Goal: Task Accomplishment & Management: Use online tool/utility

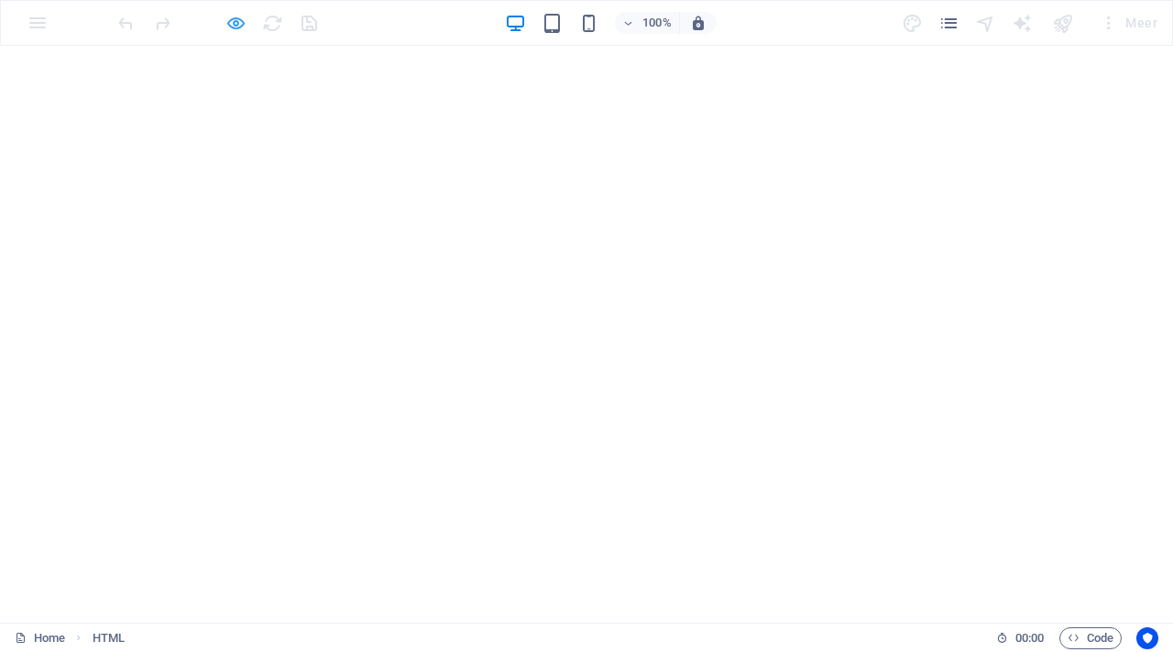
click at [244, 18] on icon "button" at bounding box center [235, 23] width 21 height 21
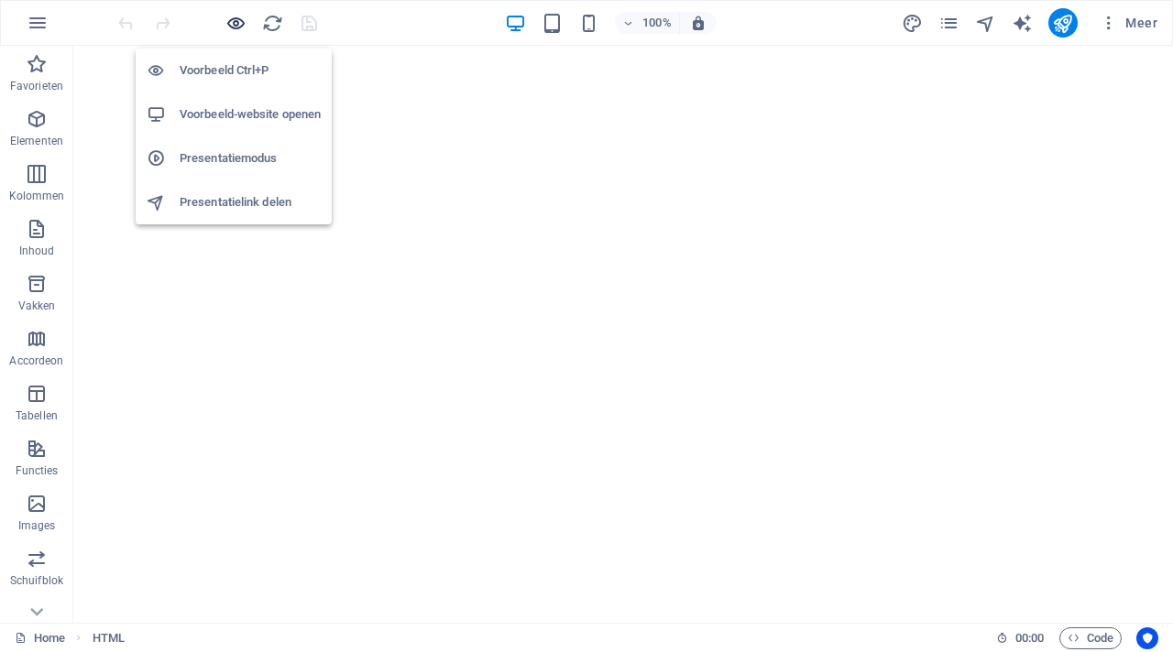
click at [233, 30] on icon "button" at bounding box center [235, 23] width 21 height 21
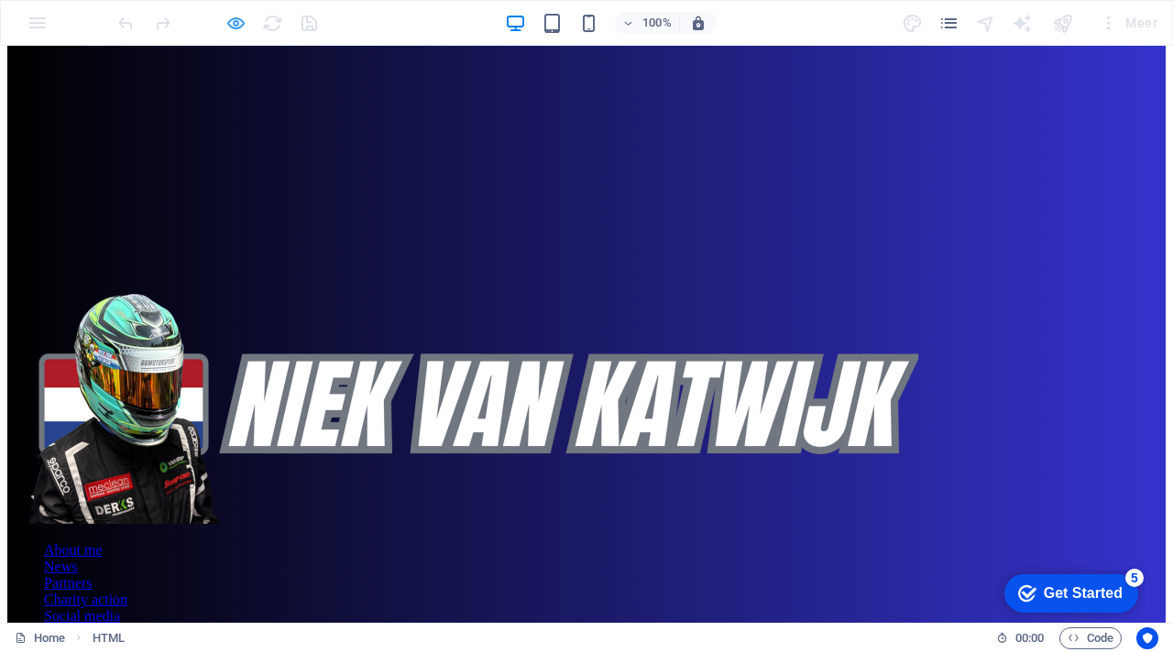
scroll to position [419, 0]
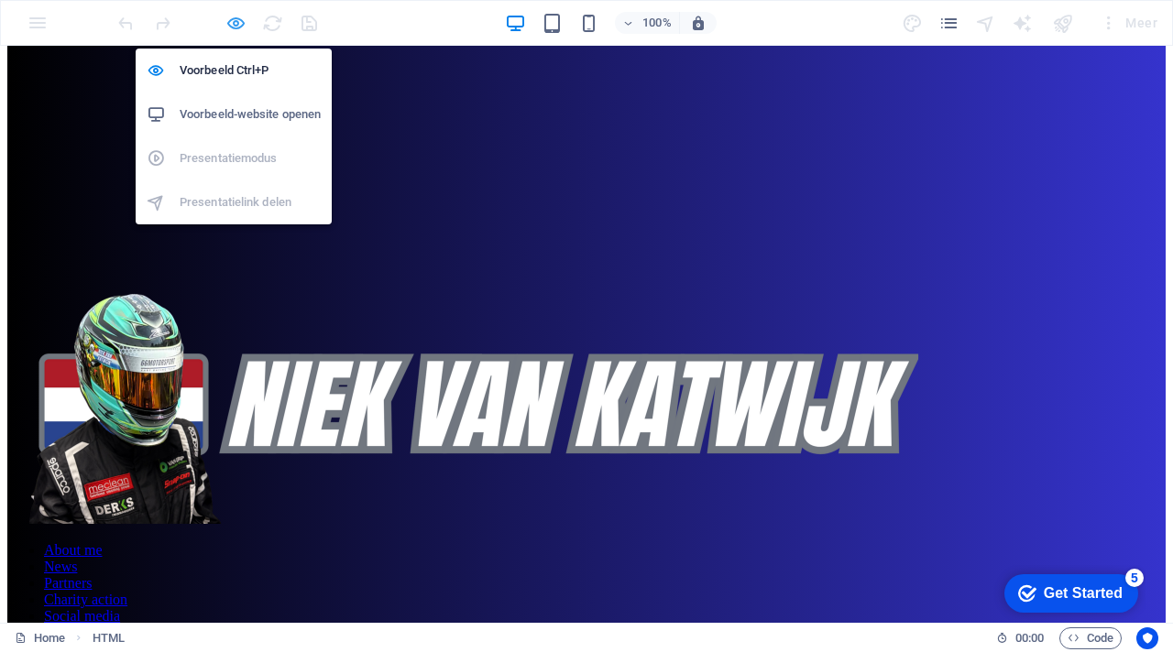
drag, startPoint x: 240, startPoint y: 20, endPoint x: 89, endPoint y: 241, distance: 267.6
click at [240, 20] on icon "button" at bounding box center [235, 23] width 21 height 21
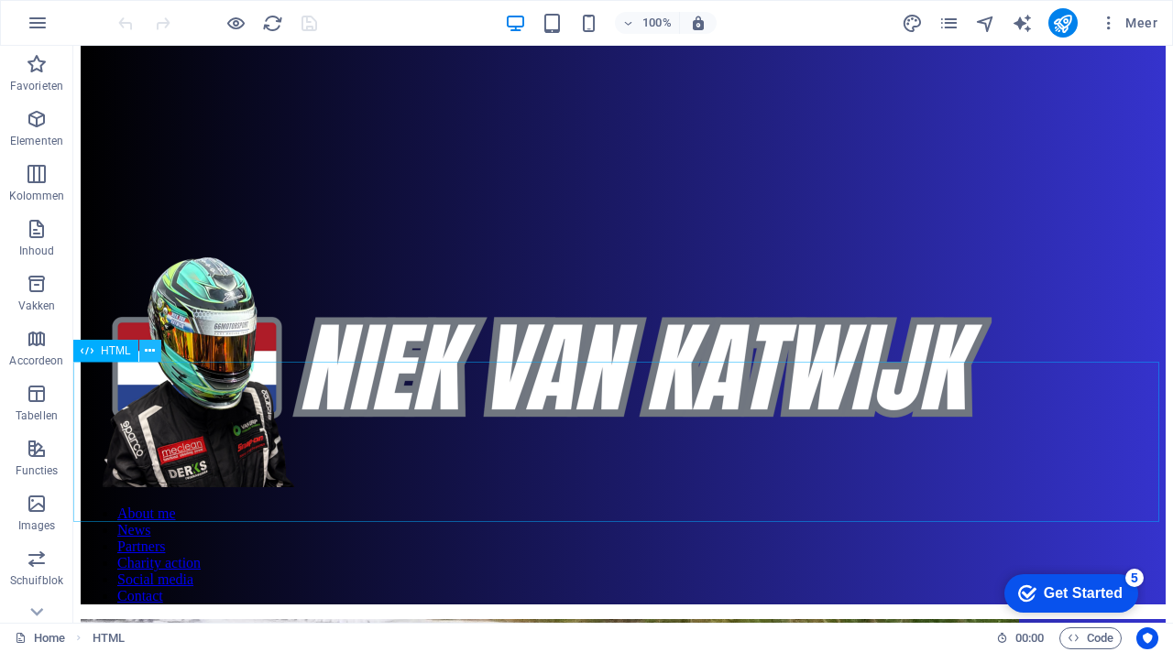
click at [148, 347] on icon at bounding box center [150, 351] width 10 height 19
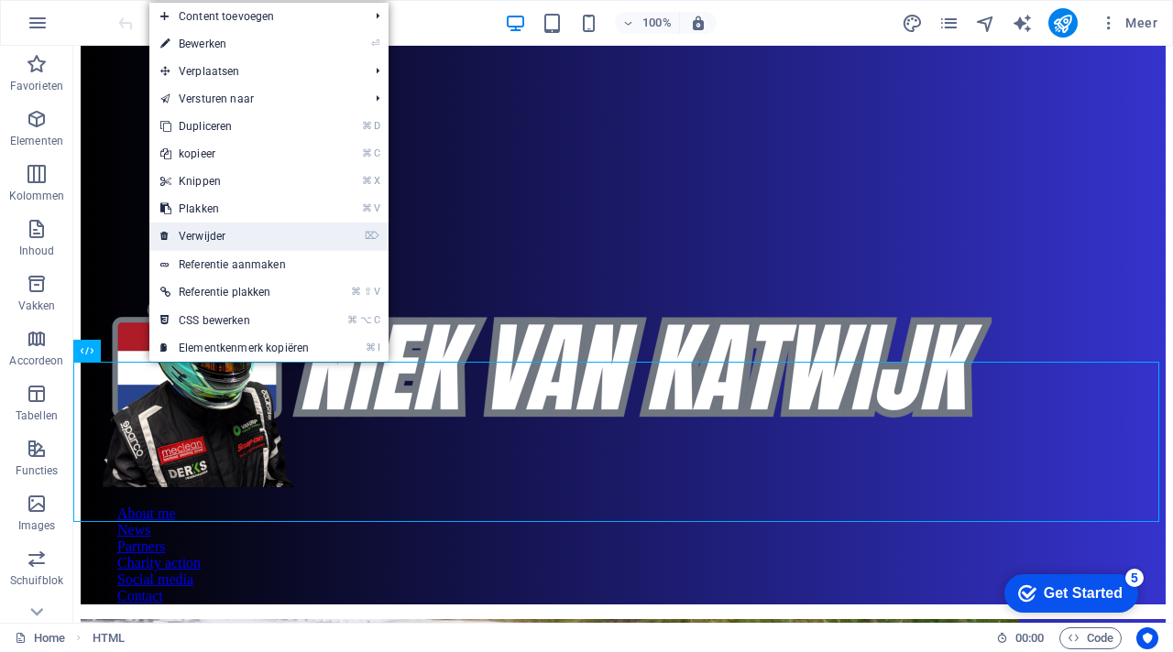
click at [215, 236] on link "⌦ Verwijder" at bounding box center [234, 236] width 170 height 27
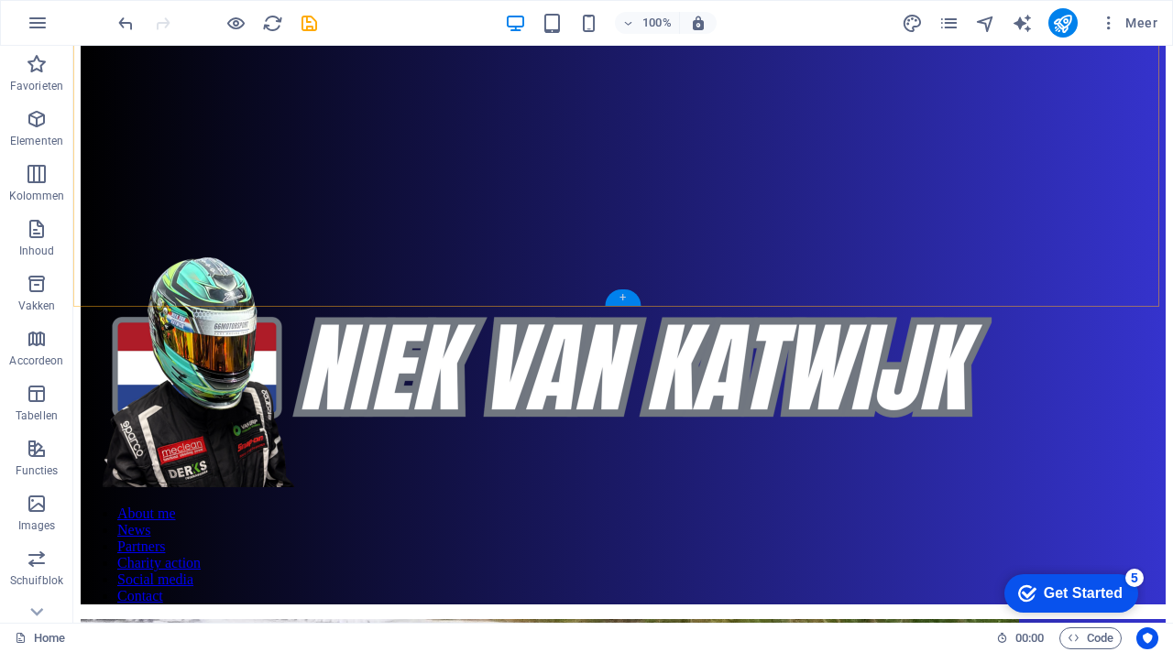
click at [624, 297] on div "+" at bounding box center [623, 298] width 36 height 16
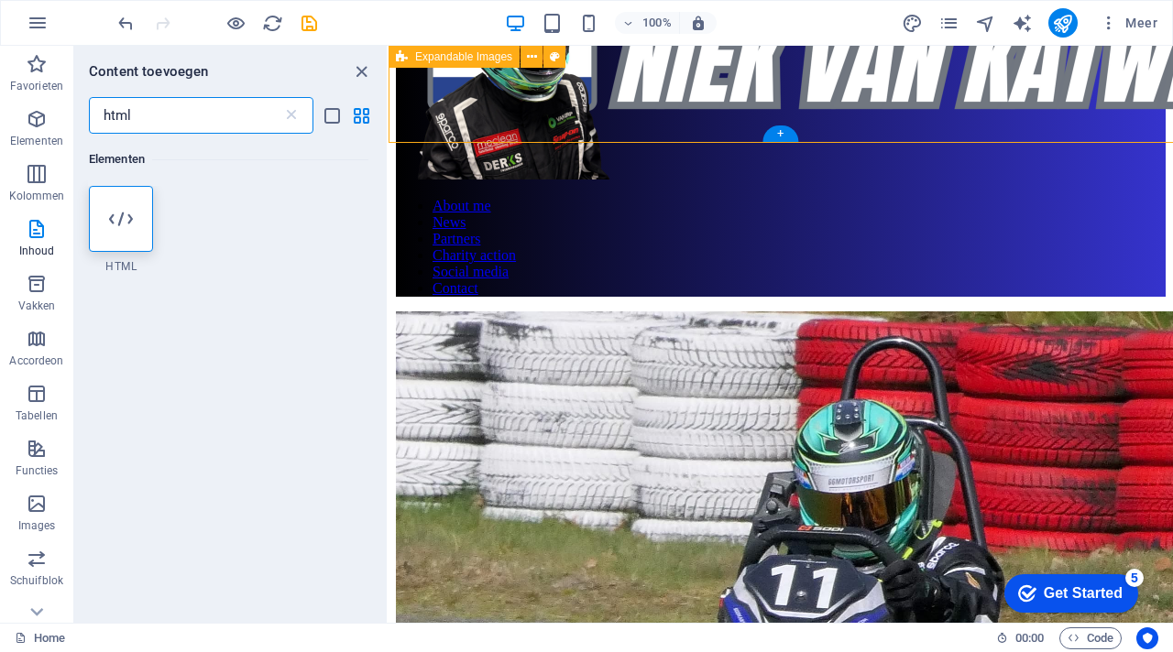
scroll to position [583, 0]
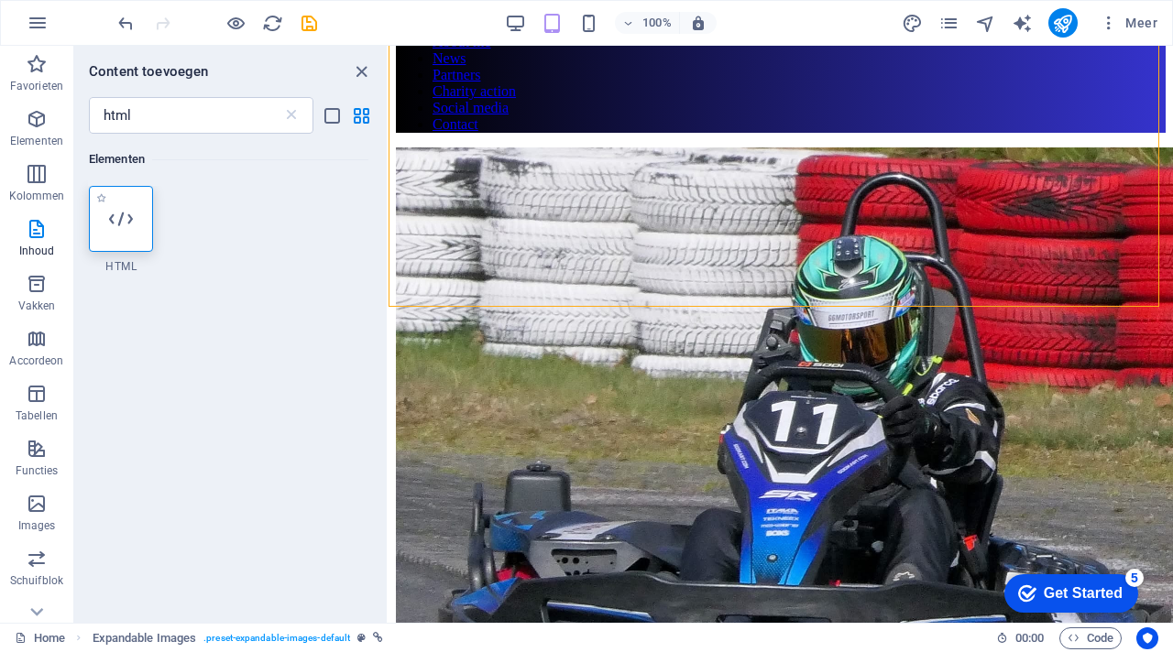
click at [121, 232] on div at bounding box center [121, 219] width 64 height 66
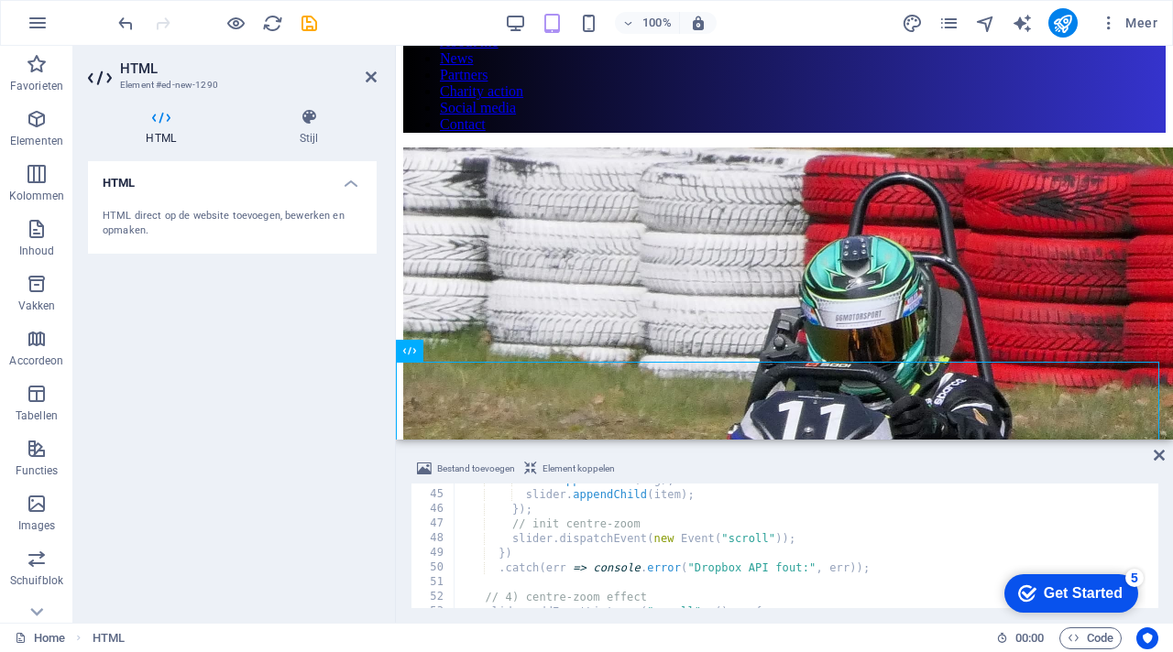
scroll to position [641, 0]
click at [869, 461] on div "Bestand toevoegen Element koppelen" at bounding box center [784, 471] width 748 height 27
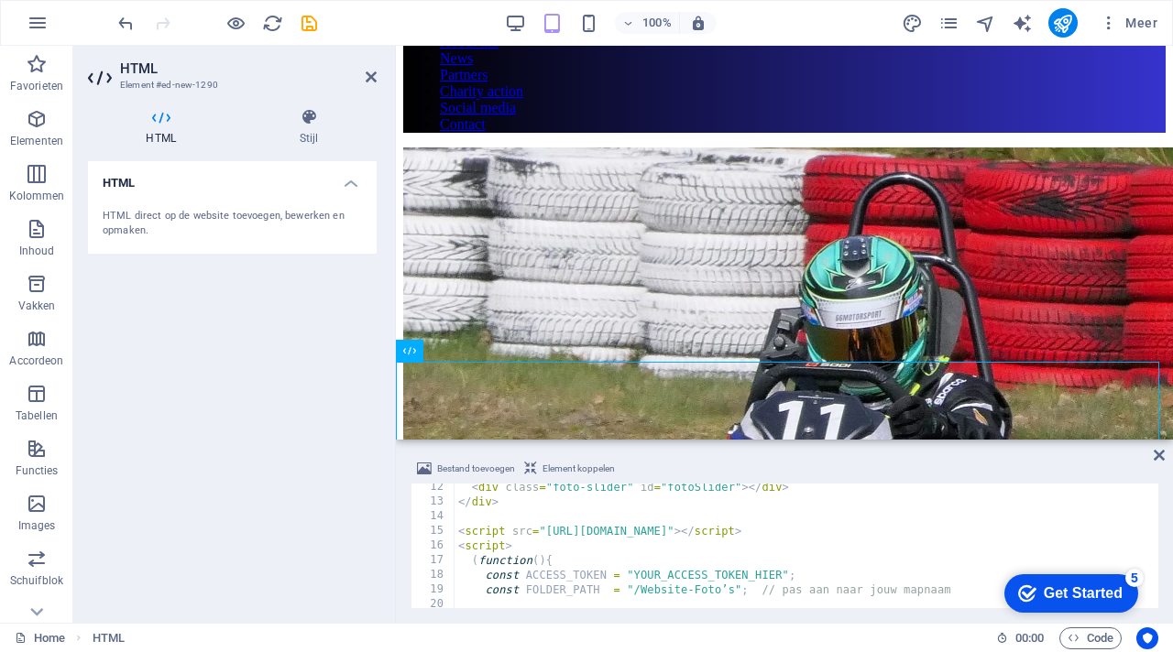
scroll to position [220, 0]
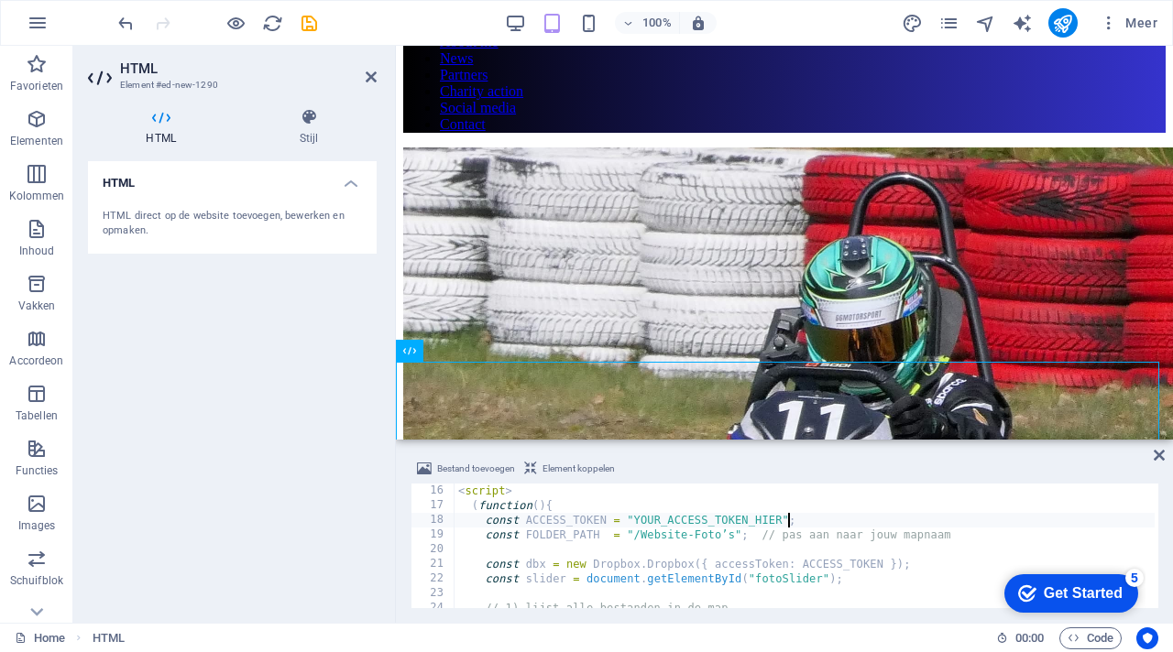
click at [786, 519] on div "< script > ( function ( ) { const ACCESS_TOKEN = "YOUR_ACCESS_TOKEN_HIER" ; con…" at bounding box center [837, 559] width 767 height 150
type textarea "const ACCESS_TOKEN = ;"
paste textarea
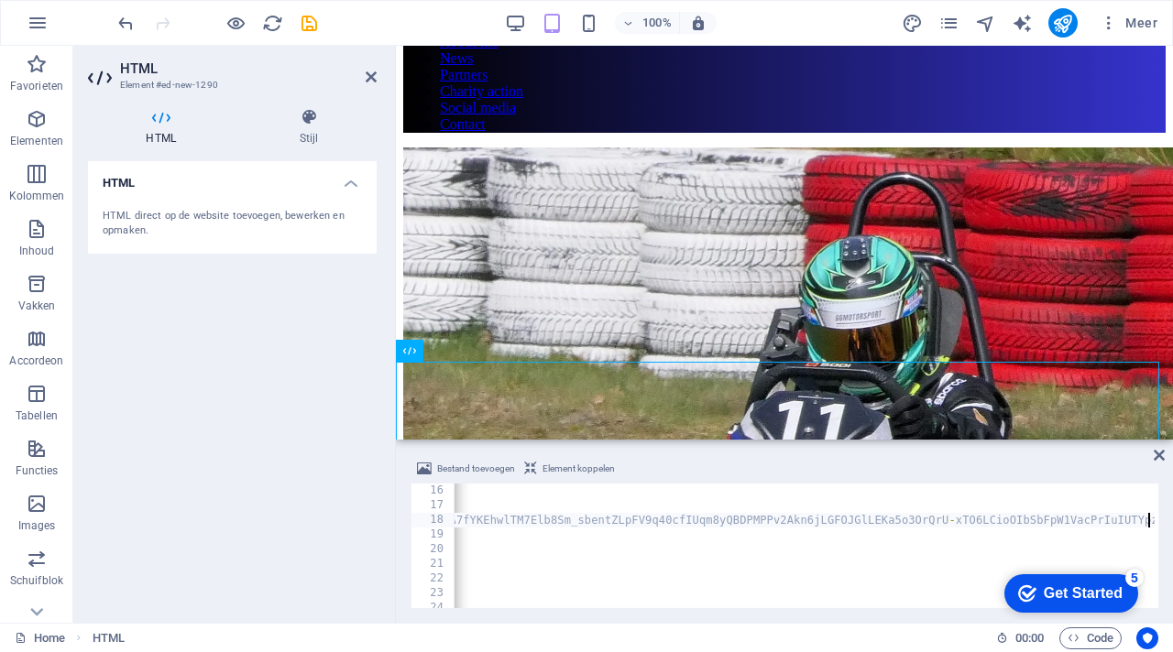
scroll to position [0, 8280]
click at [849, 458] on div "Bestand toevoegen Element koppelen" at bounding box center [784, 471] width 748 height 27
click at [438, 535] on div "19" at bounding box center [433, 535] width 44 height 15
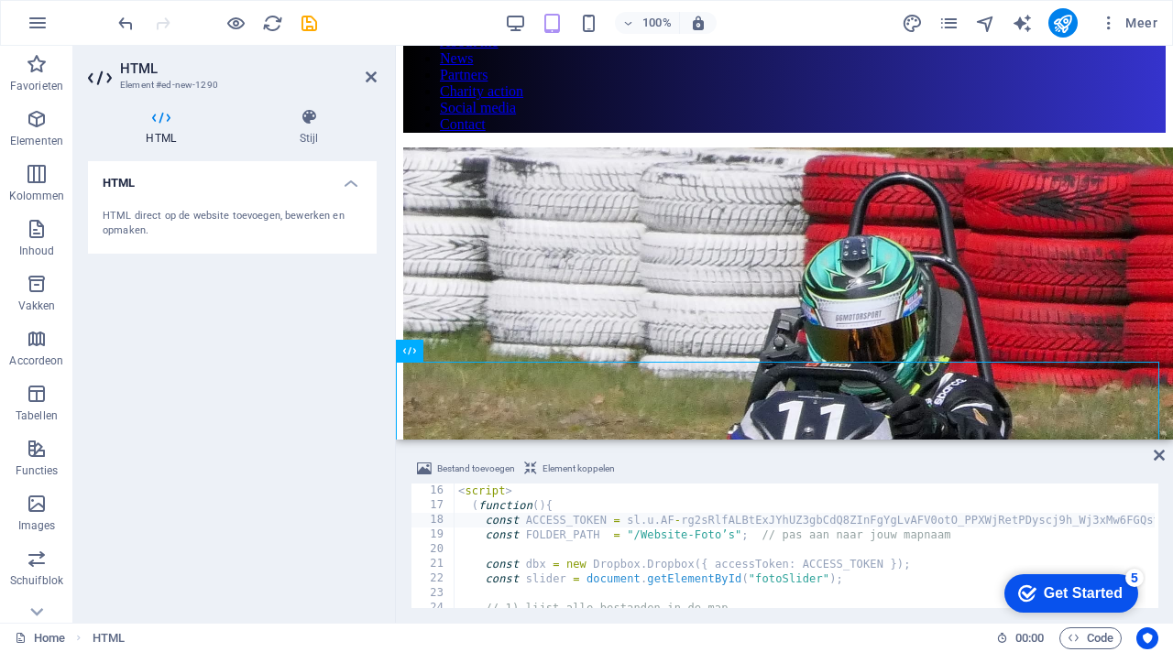
scroll to position [0, 0]
drag, startPoint x: 964, startPoint y: 538, endPoint x: 776, endPoint y: 541, distance: 187.8
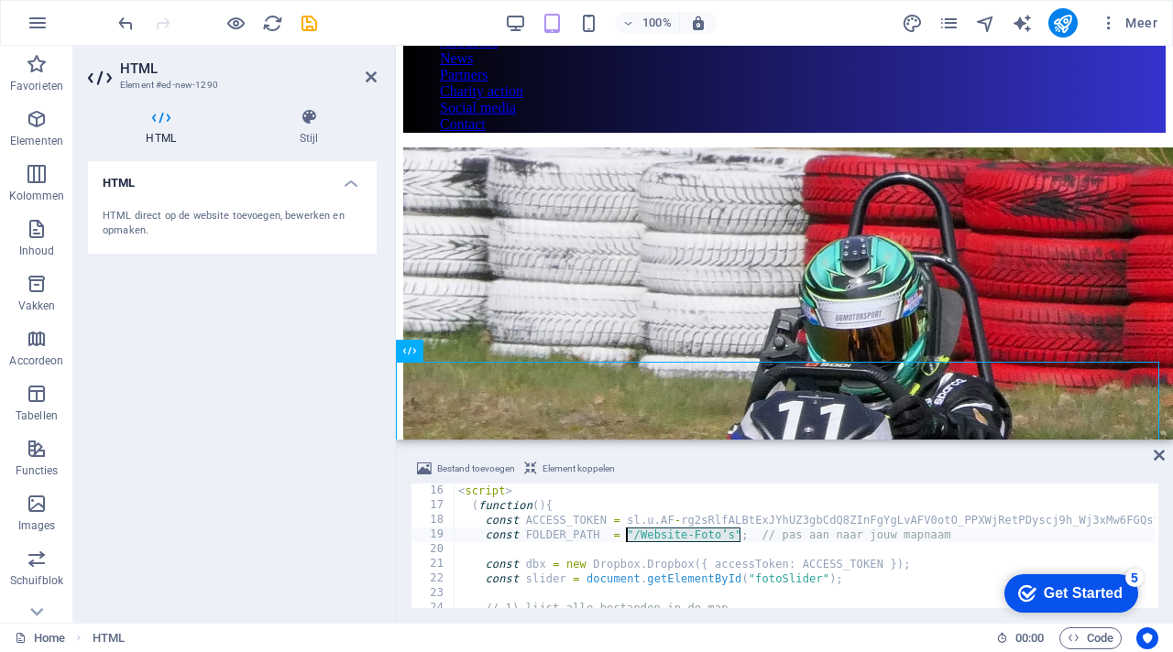
drag, startPoint x: 738, startPoint y: 535, endPoint x: 628, endPoint y: 539, distance: 110.9
paste textarea "Website-Fotos"
type textarea "const FOLDER_PATH = Website-Fotos; // pas aan naar jouw mapnaam"
click at [810, 467] on div "Bestand toevoegen Element koppelen" at bounding box center [784, 471] width 748 height 27
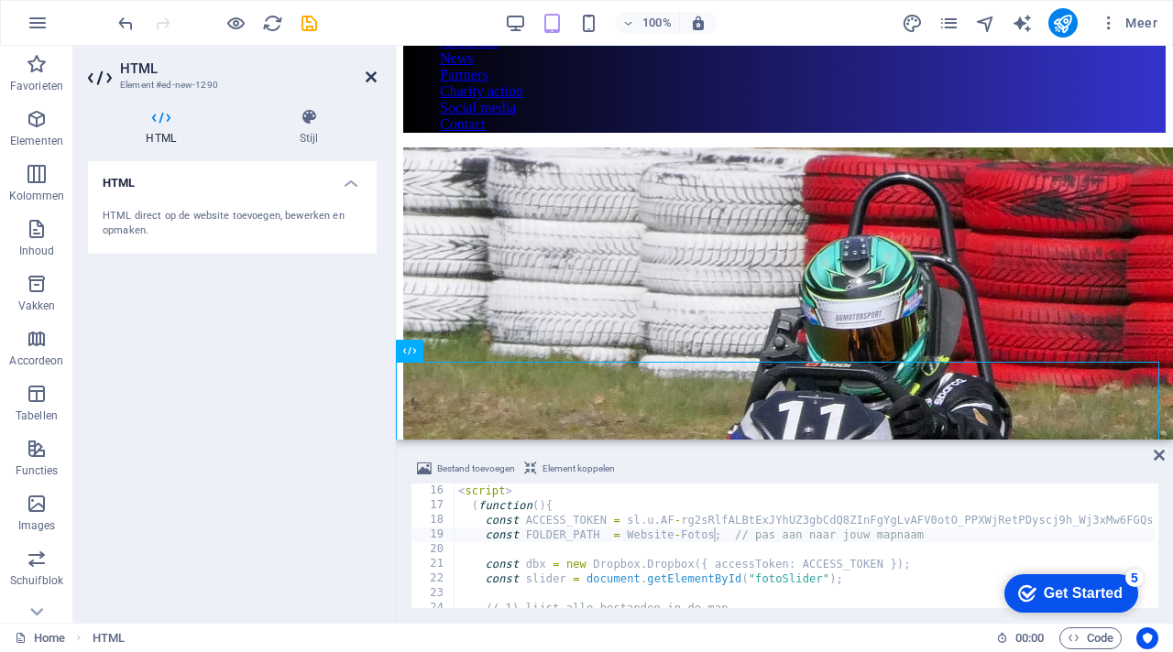
drag, startPoint x: 372, startPoint y: 75, endPoint x: 297, endPoint y: 28, distance: 88.5
click at [372, 75] on icon at bounding box center [371, 77] width 11 height 15
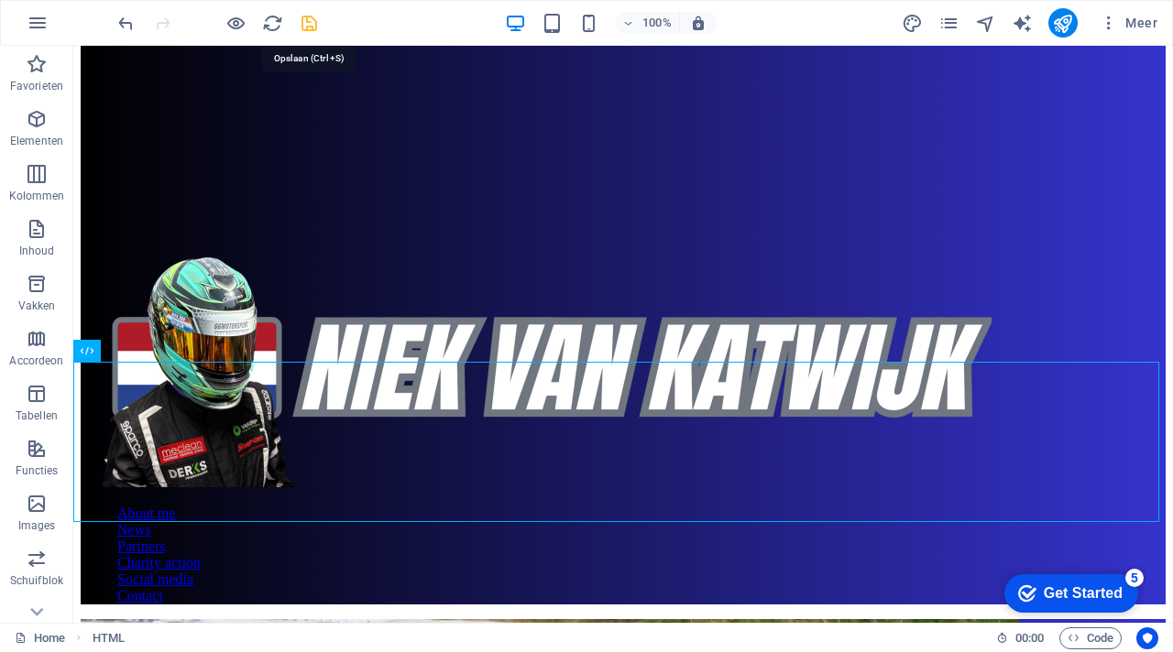
click at [315, 19] on icon "save" at bounding box center [309, 23] width 21 height 21
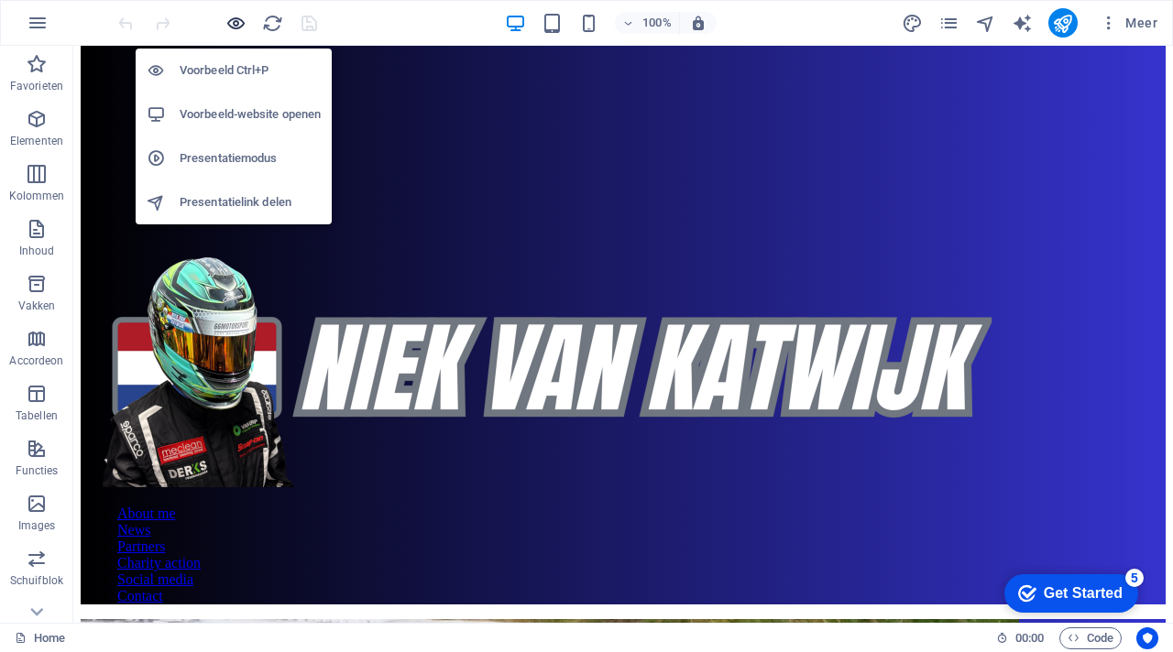
click at [236, 30] on icon "button" at bounding box center [235, 23] width 21 height 21
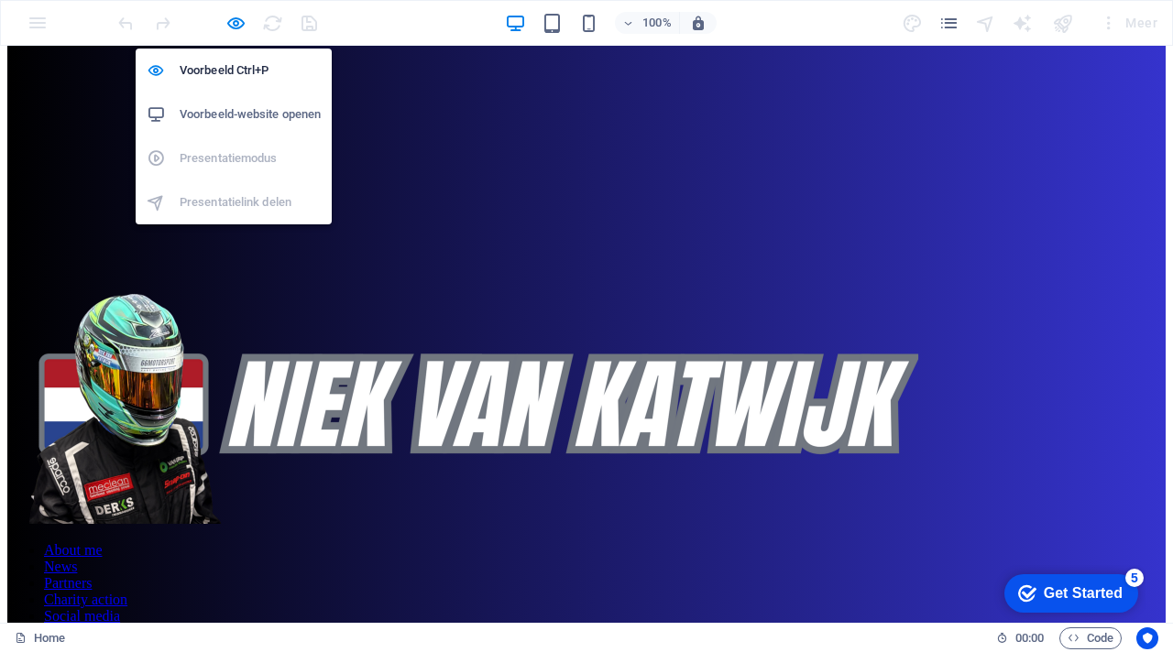
click at [242, 117] on h6 "Voorbeeld-website openen" at bounding box center [250, 115] width 141 height 22
click at [234, 27] on icon "button" at bounding box center [235, 23] width 21 height 21
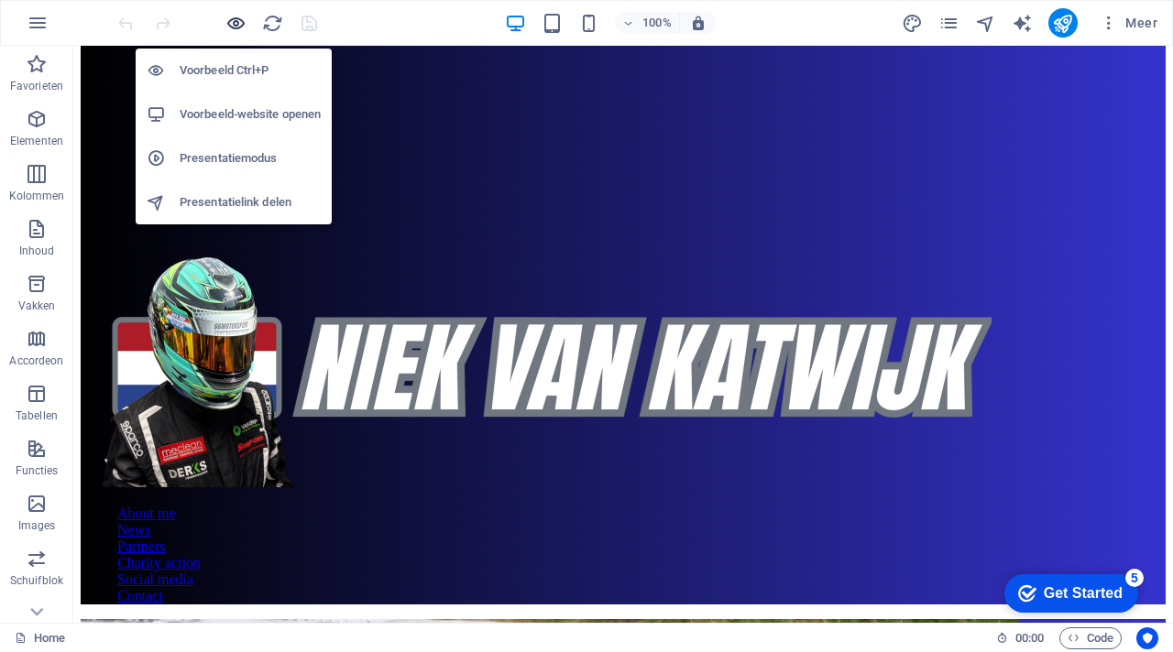
click at [238, 21] on icon "button" at bounding box center [235, 23] width 21 height 21
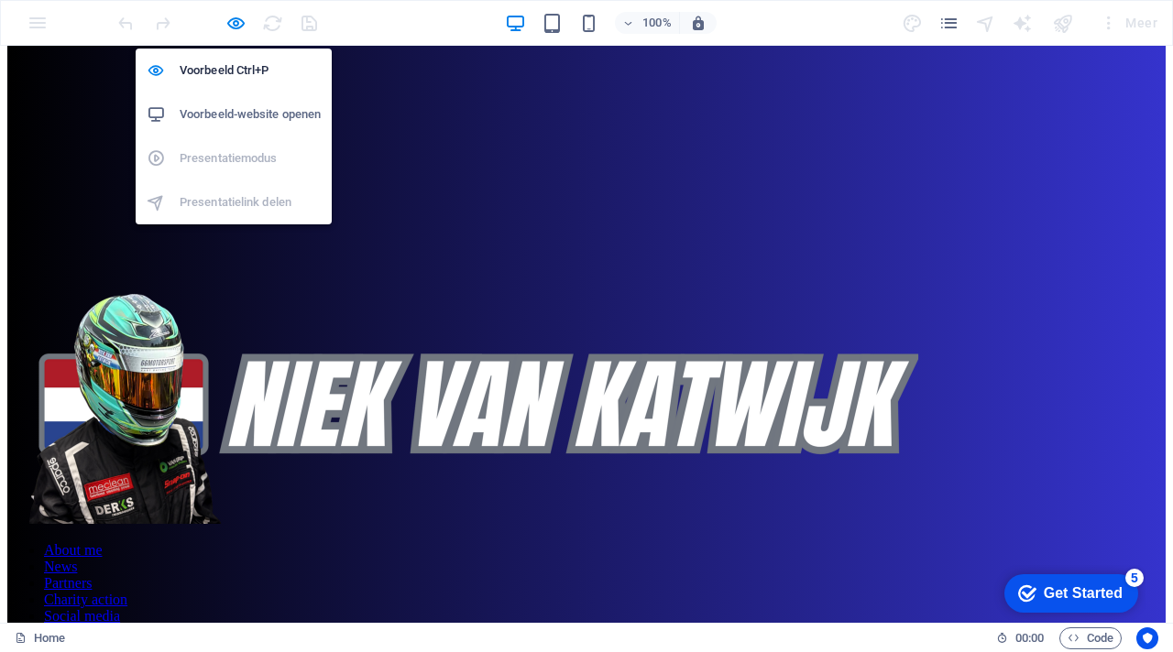
click at [257, 107] on h6 "Voorbeeld-website openen" at bounding box center [250, 115] width 141 height 22
click at [240, 23] on icon "button" at bounding box center [235, 23] width 21 height 21
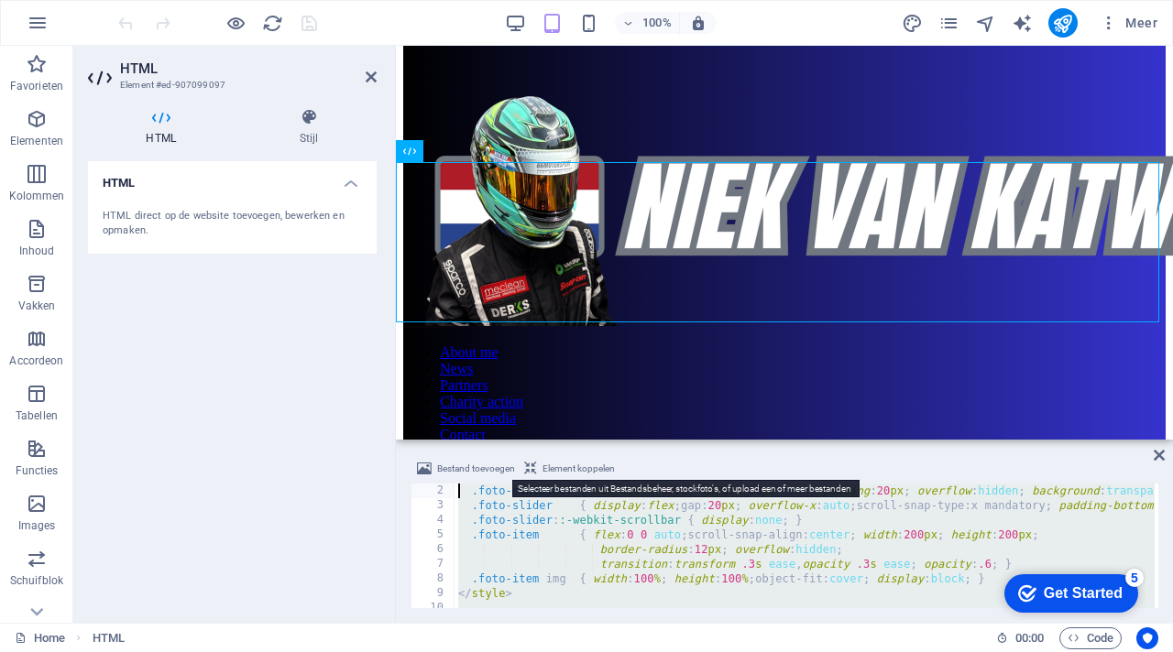
scroll to position [0, 0]
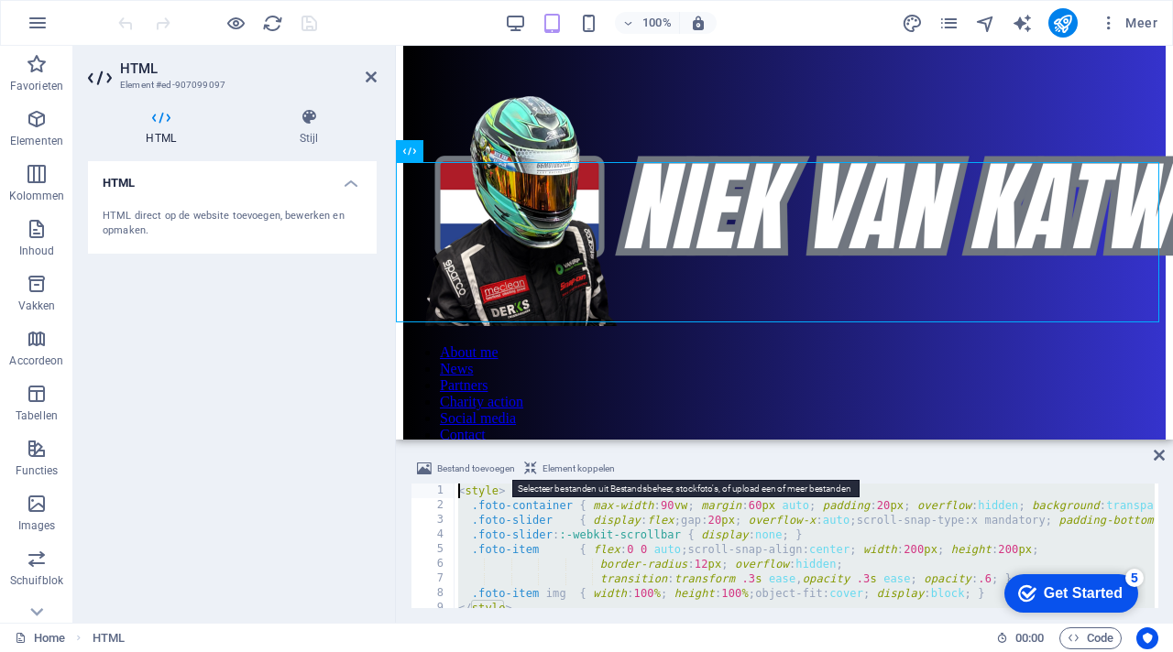
drag, startPoint x: 518, startPoint y: 582, endPoint x: 446, endPoint y: 458, distance: 142.8
click at [446, 458] on div "Bestand toevoegen Element koppelen <style> 1 2 3 4 5 6 7 8 9 10 11 < style > .f…" at bounding box center [784, 533] width 748 height 150
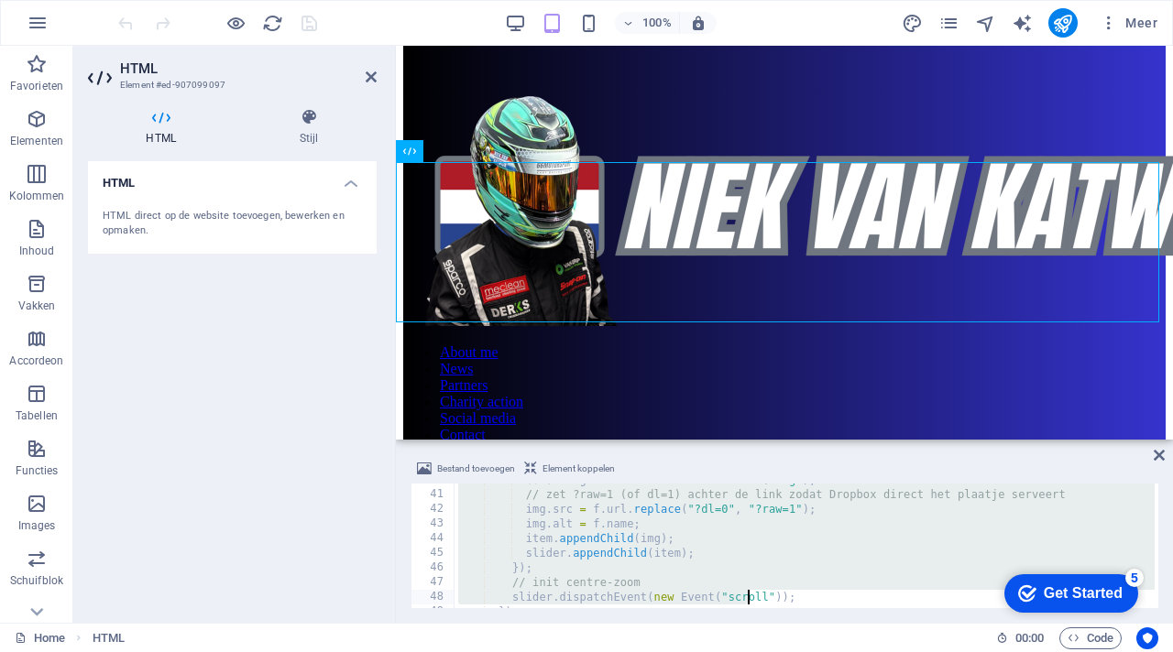
scroll to position [861, 0]
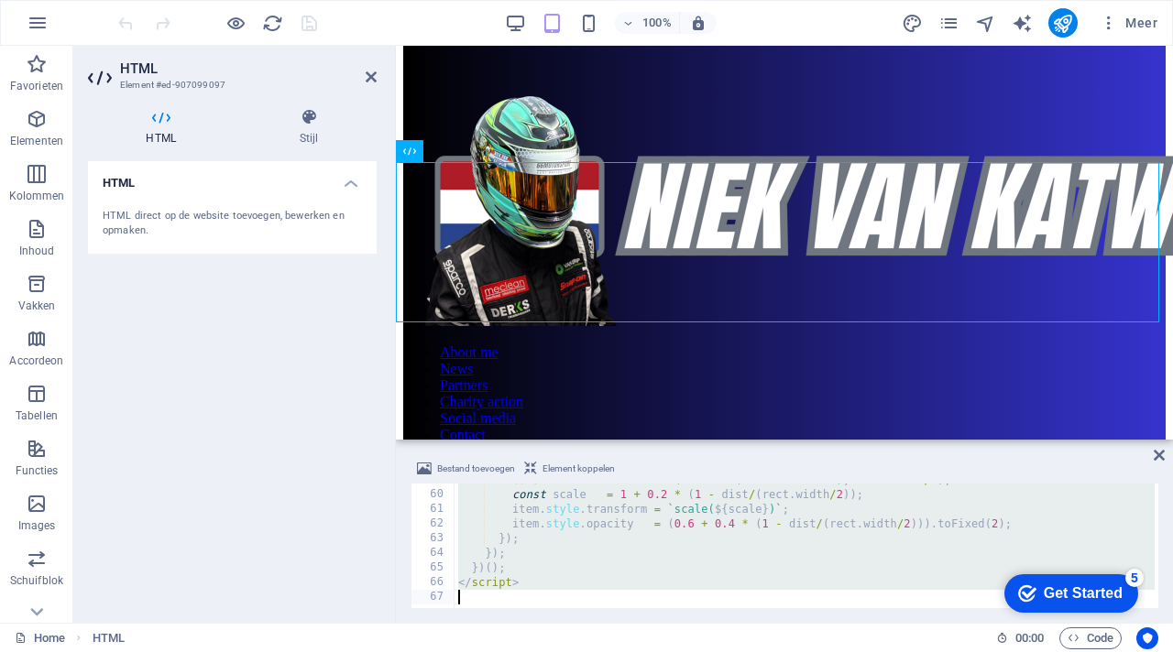
drag, startPoint x: 458, startPoint y: 494, endPoint x: 745, endPoint y: 650, distance: 326.8
click at [744, 623] on section "Favorieten Elementen Kolommen Inhoud Vakken Accordeon Tabellen Functies Images …" at bounding box center [586, 334] width 1173 height 577
type textarea "</script>"
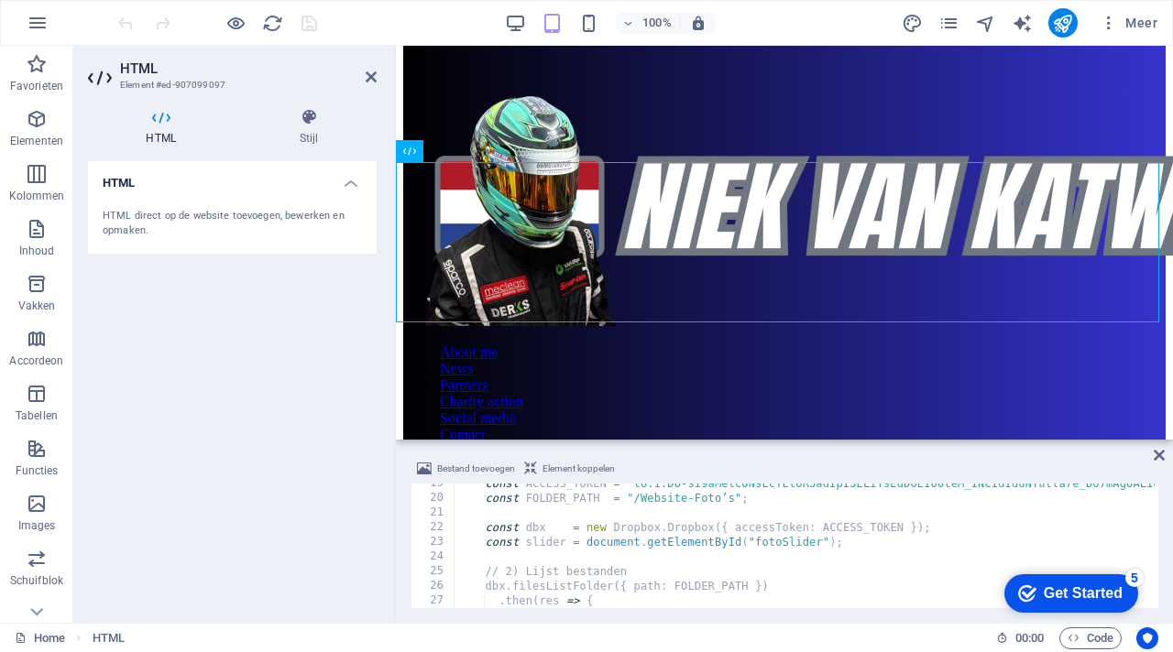
scroll to position [216, 0]
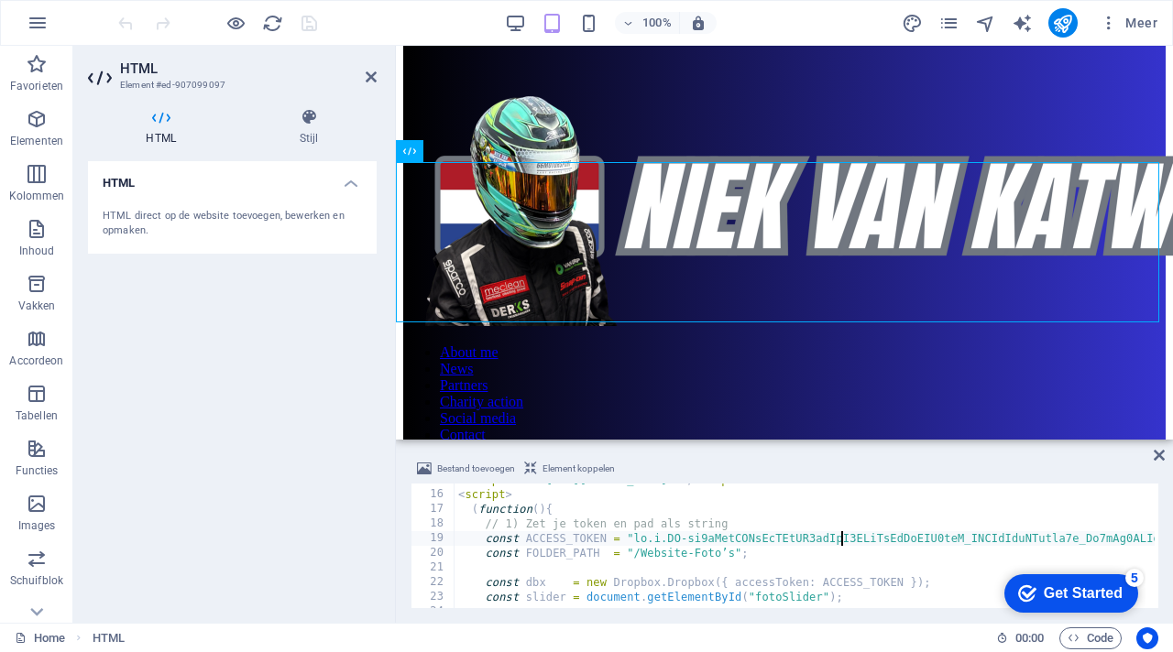
type textarea "const ACCESS_TOKEN = "sl.u.AF-rg2sRlfALBtExJYhUZ3gbCdQ8ZInFgYgLvAFV0otO_PPXWjRe…"
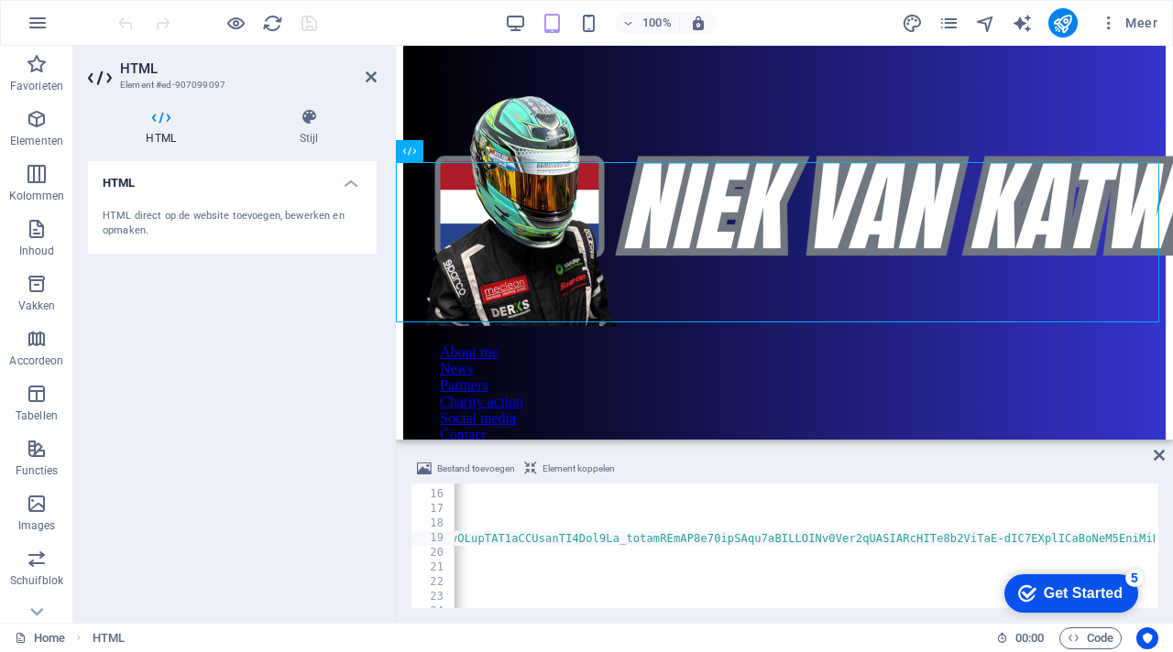
scroll to position [0, 8297]
click at [762, 462] on div "Bestand toevoegen Element koppelen" at bounding box center [784, 471] width 748 height 27
drag, startPoint x: 1142, startPoint y: 603, endPoint x: 1004, endPoint y: 597, distance: 137.5
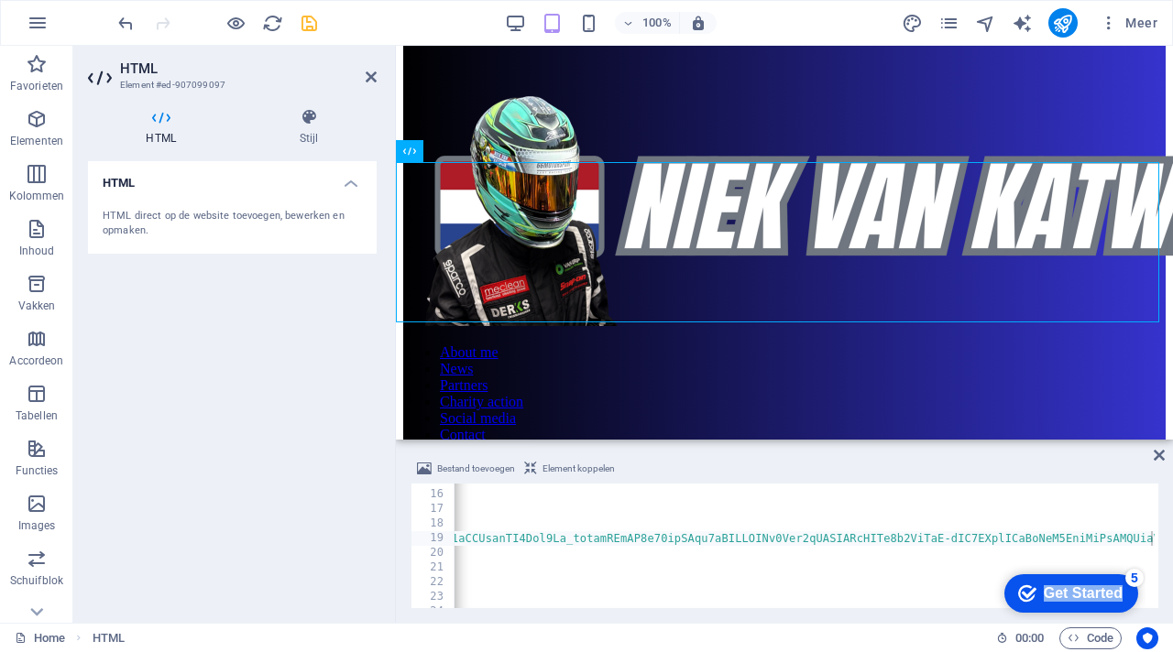
click at [1004, 597] on div "checkmark Get Started 5 First Steps in the Editor Let's guide you through the t…" at bounding box center [1067, 592] width 156 height 55
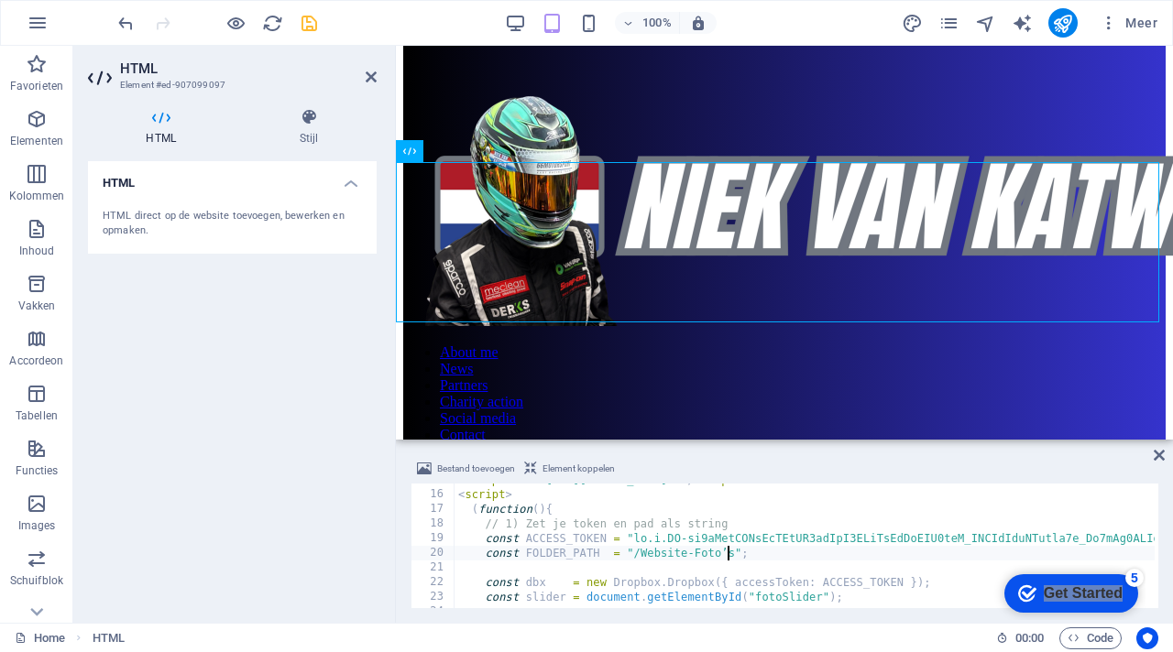
type textarea "const FOLDER_PATH = "/Website-Fotos""
click at [806, 470] on div "Bestand toevoegen Element koppelen" at bounding box center [784, 471] width 748 height 27
click at [366, 77] on icon at bounding box center [371, 77] width 11 height 15
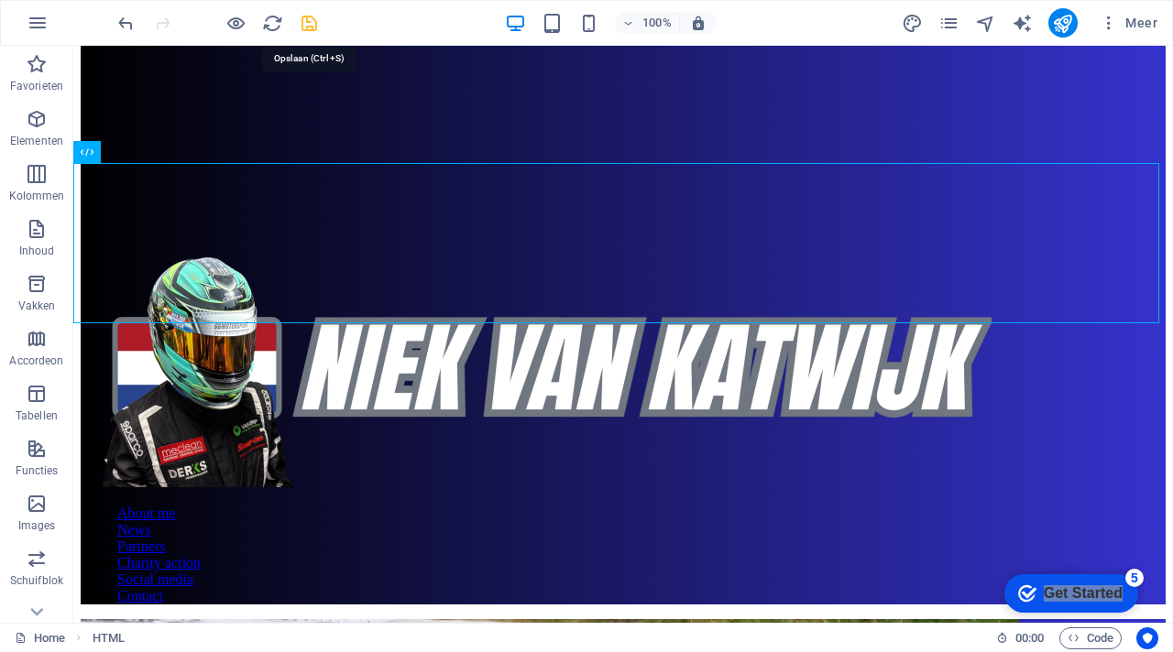
click at [317, 27] on icon "save" at bounding box center [309, 23] width 21 height 21
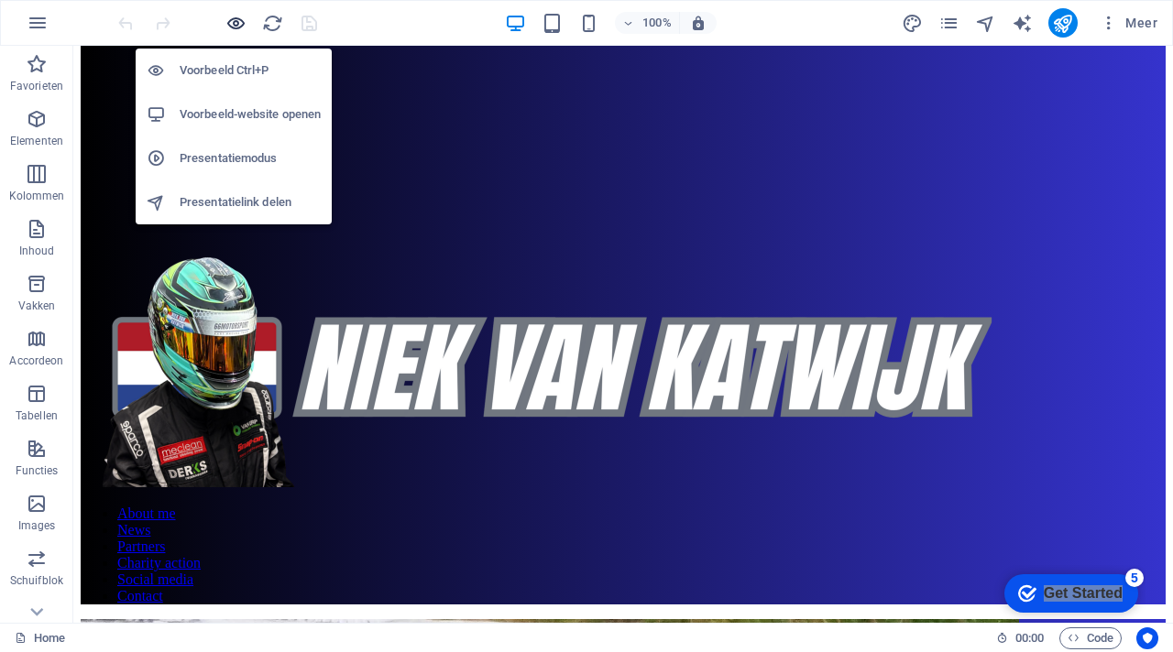
click at [240, 23] on icon "button" at bounding box center [235, 23] width 21 height 21
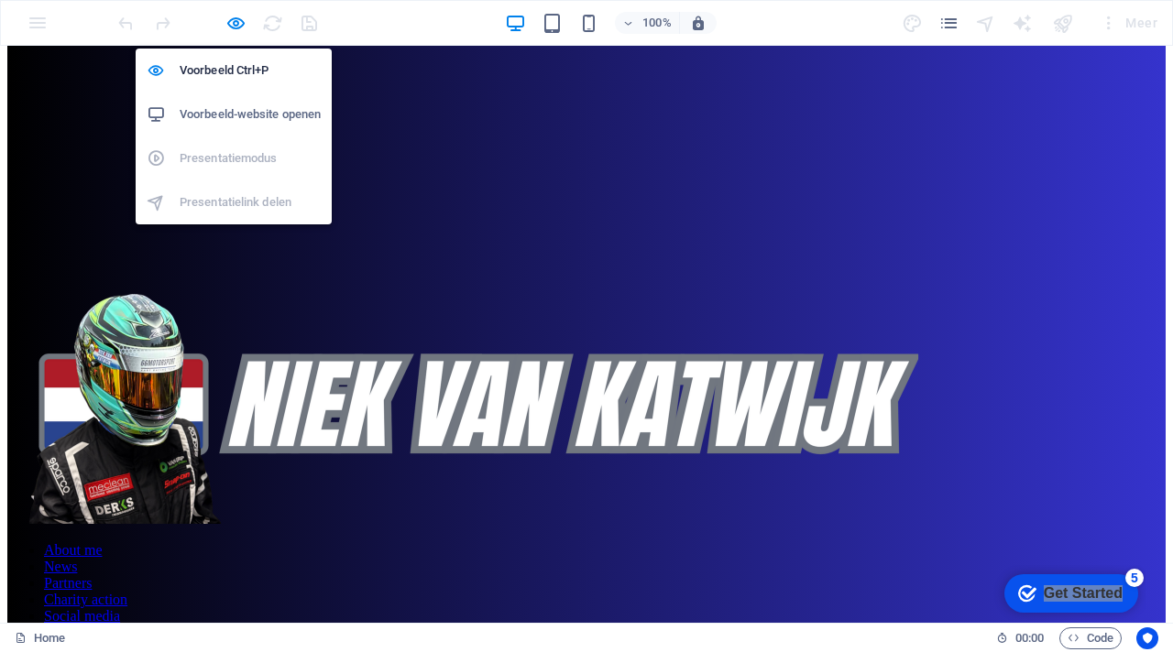
click at [252, 112] on h6 "Voorbeeld-website openen" at bounding box center [250, 115] width 141 height 22
click at [235, 27] on icon "button" at bounding box center [235, 23] width 21 height 21
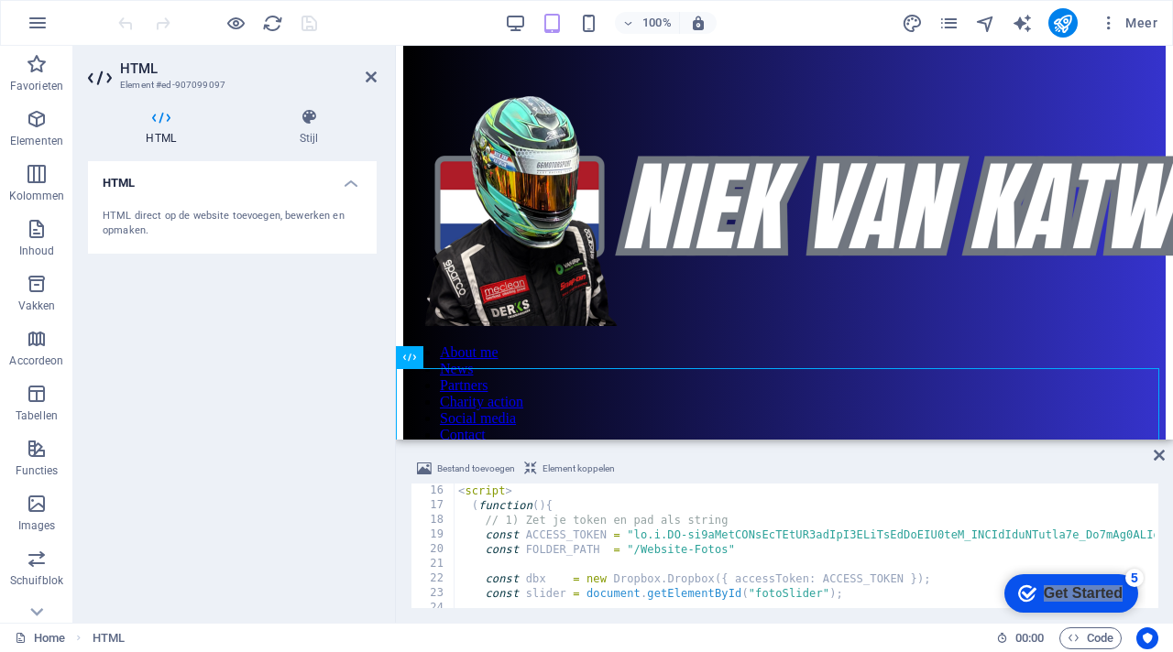
scroll to position [220, 0]
type textarea "const FOLDER_PATH ="/Website-Fotos""
click at [737, 467] on div "Bestand toevoegen Element koppelen" at bounding box center [784, 471] width 748 height 27
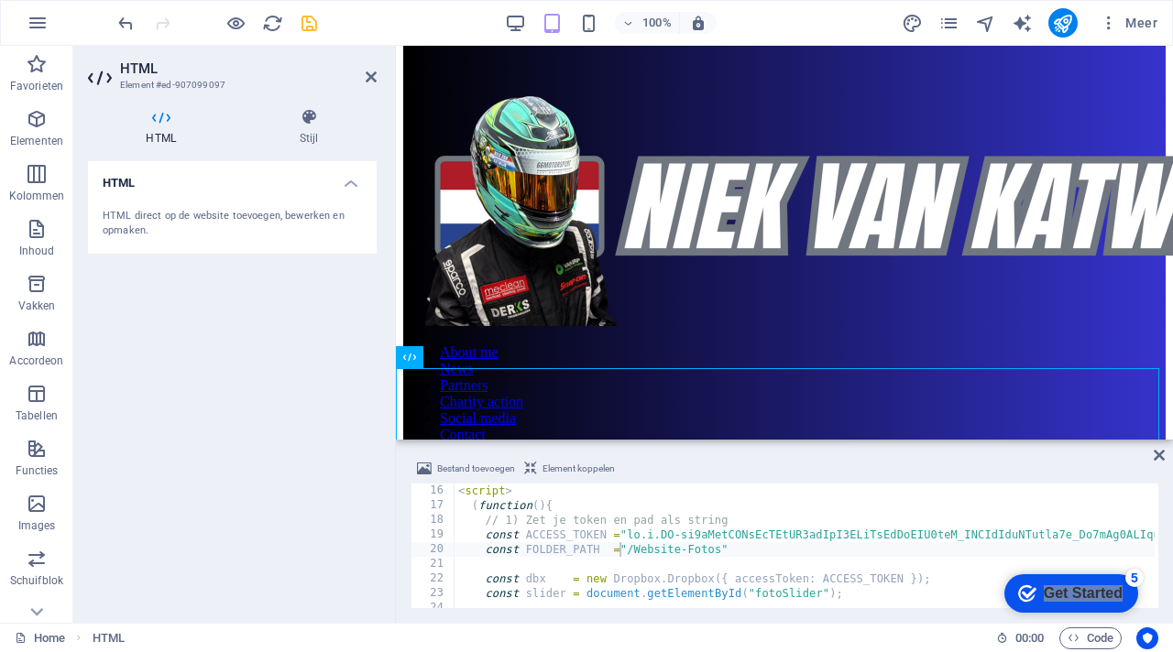
click at [319, 29] on icon "save" at bounding box center [309, 23] width 21 height 21
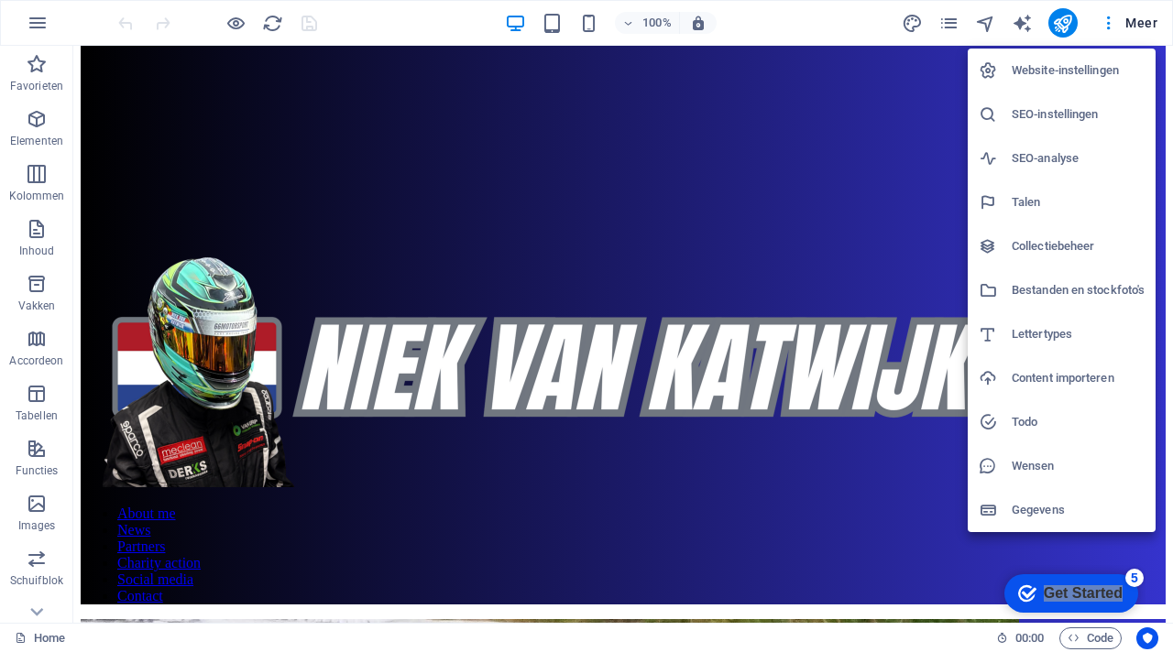
click at [227, 23] on div at bounding box center [586, 326] width 1173 height 652
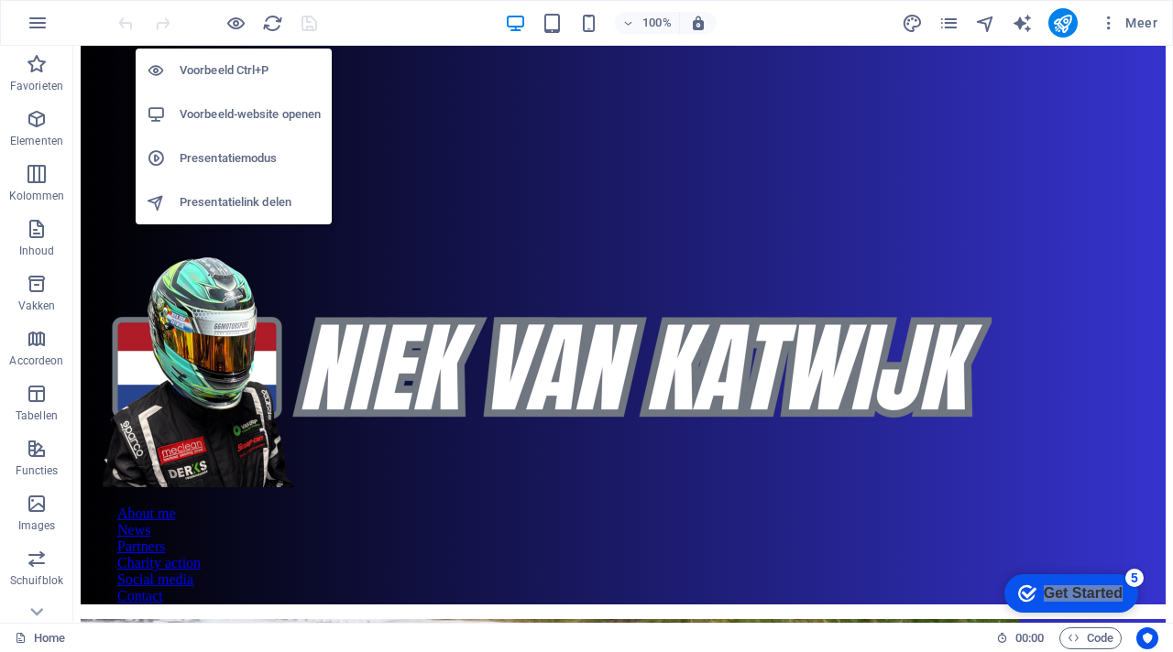
click at [257, 117] on h6 "Voorbeeld-website openen" at bounding box center [250, 115] width 141 height 22
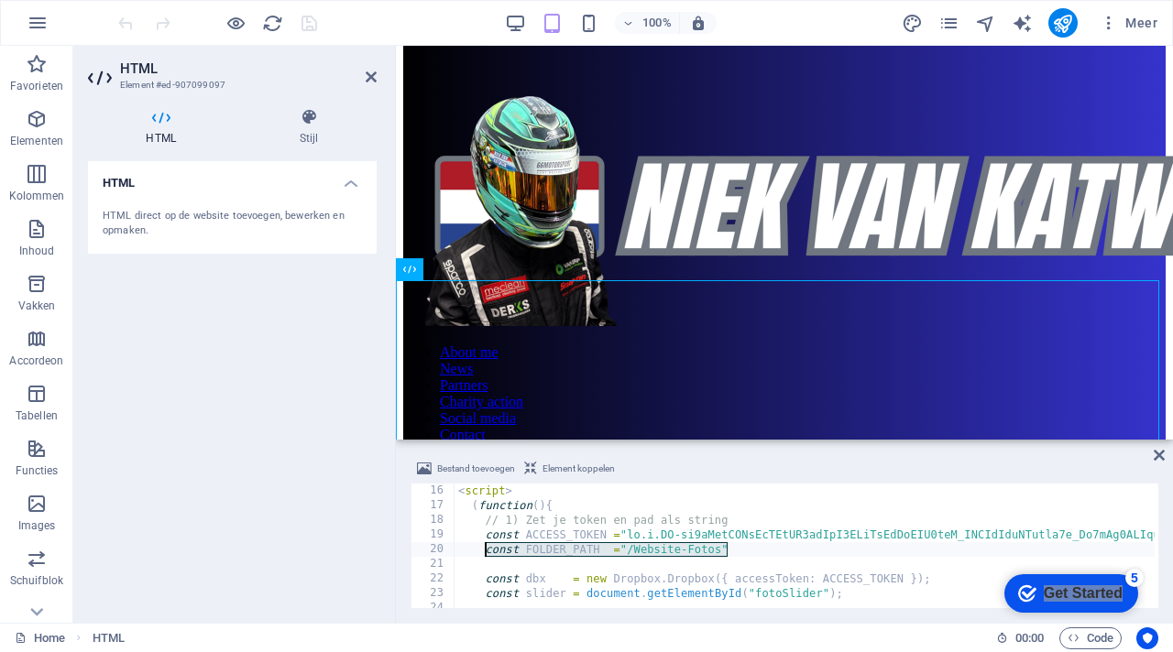
drag, startPoint x: 728, startPoint y: 552, endPoint x: 486, endPoint y: 552, distance: 241.9
type textarea "const FOLDER_PATH ="/Website-Fotos""
paste textarea
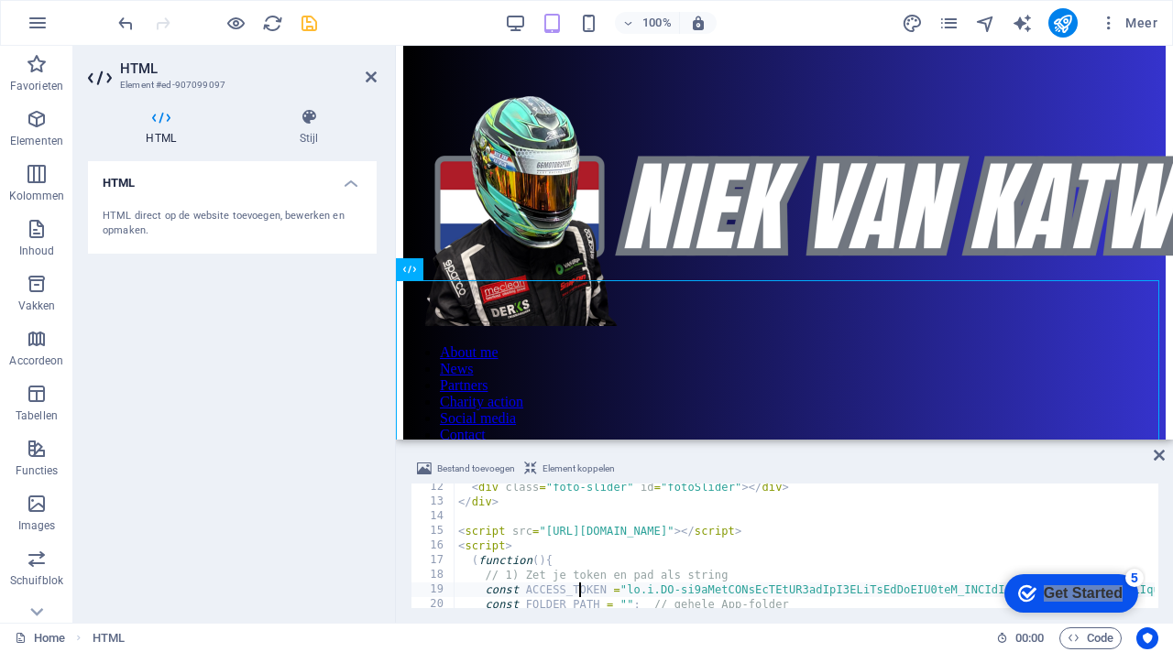
scroll to position [0, 0]
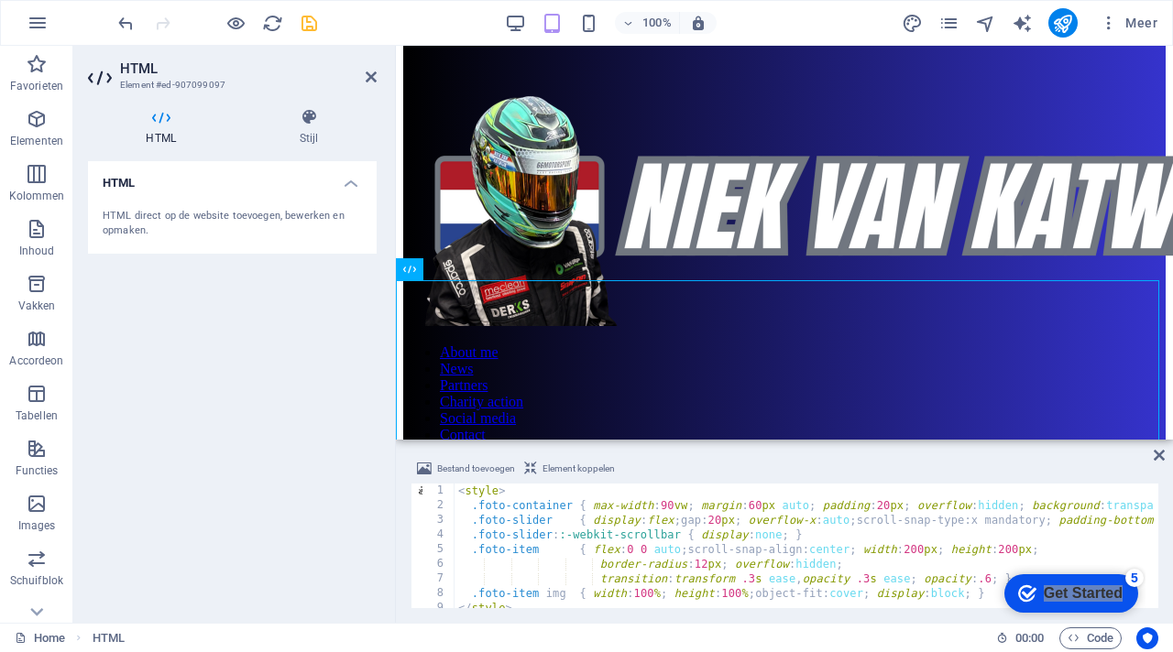
type textarea "<style>"
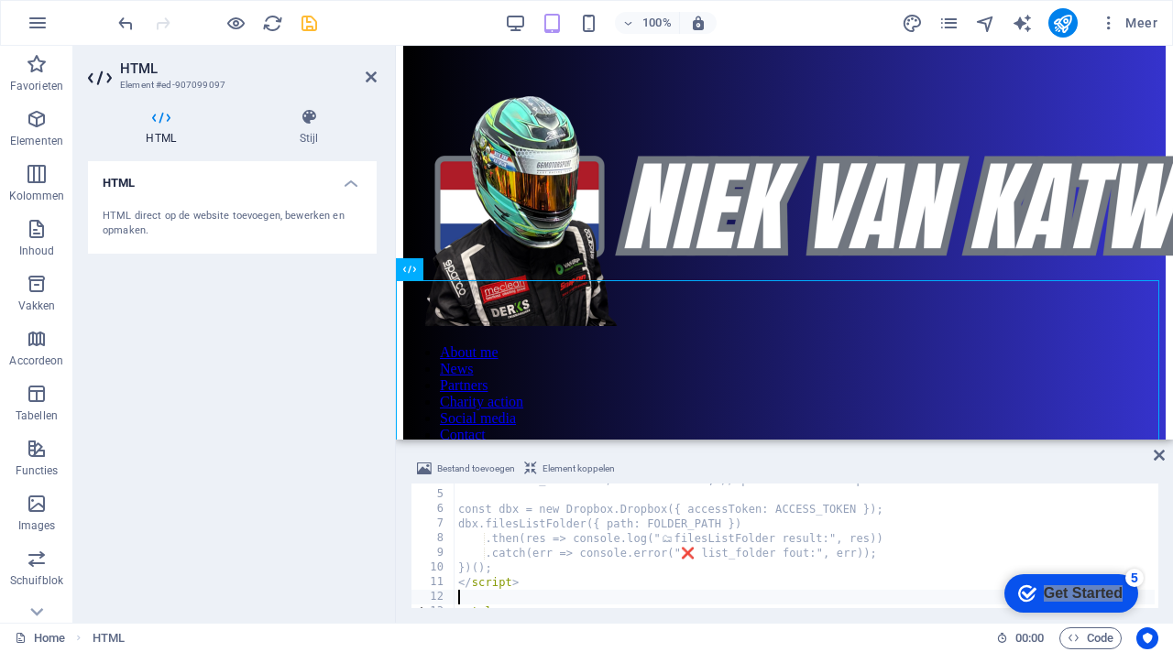
scroll to position [55, 0]
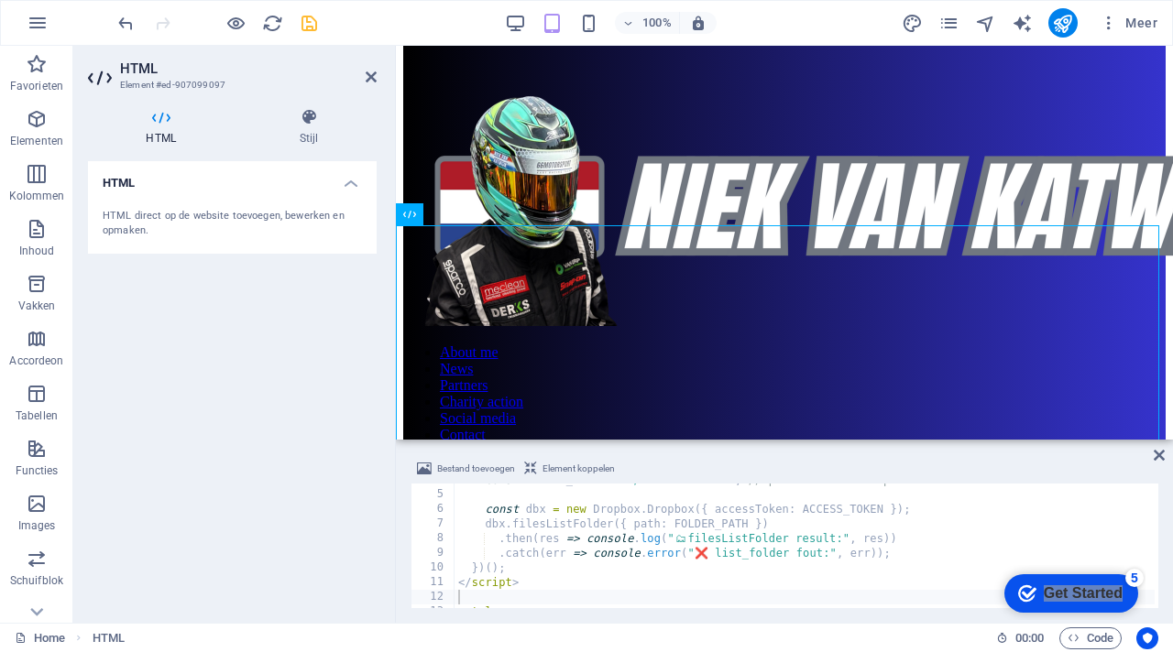
click at [716, 462] on div "Bestand toevoegen Element koppelen" at bounding box center [784, 471] width 748 height 27
click at [305, 22] on icon "save" at bounding box center [309, 23] width 21 height 21
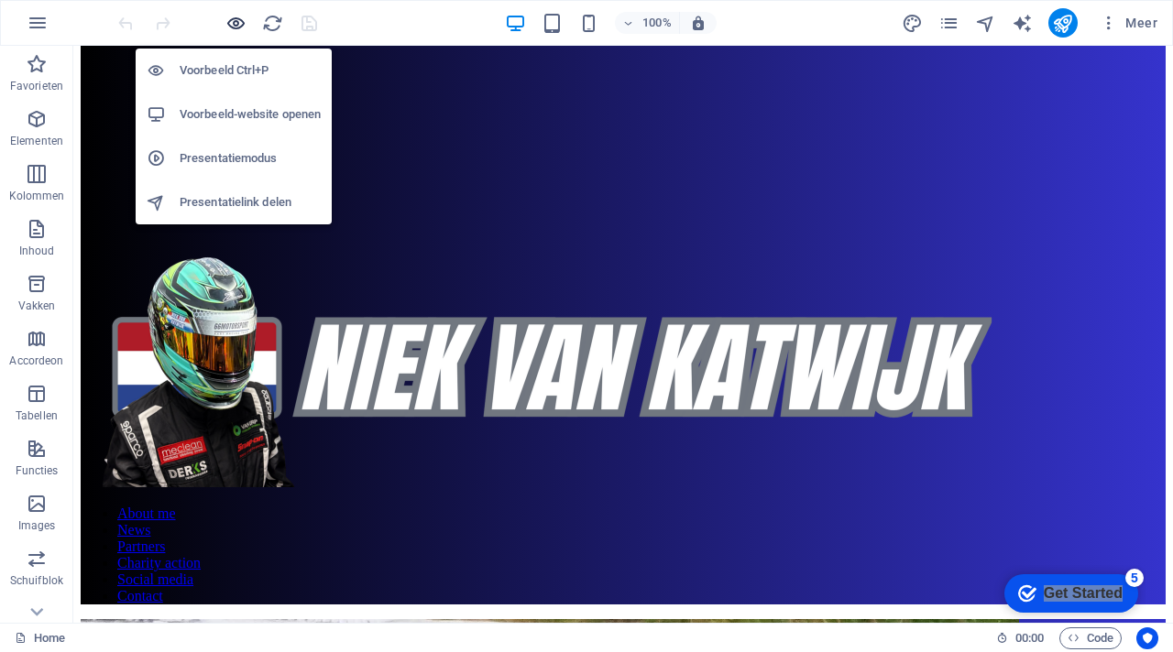
click at [237, 20] on icon "button" at bounding box center [235, 23] width 21 height 21
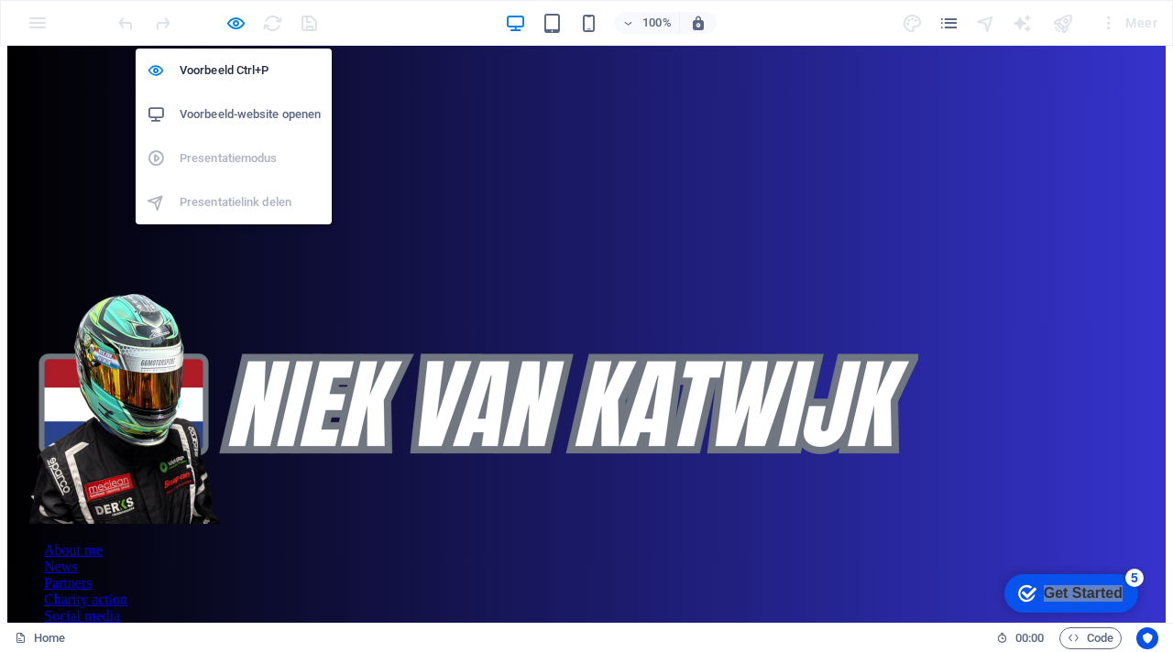
click at [262, 112] on h6 "Voorbeeld-website openen" at bounding box center [250, 115] width 141 height 22
click at [236, 20] on icon "button" at bounding box center [235, 23] width 21 height 21
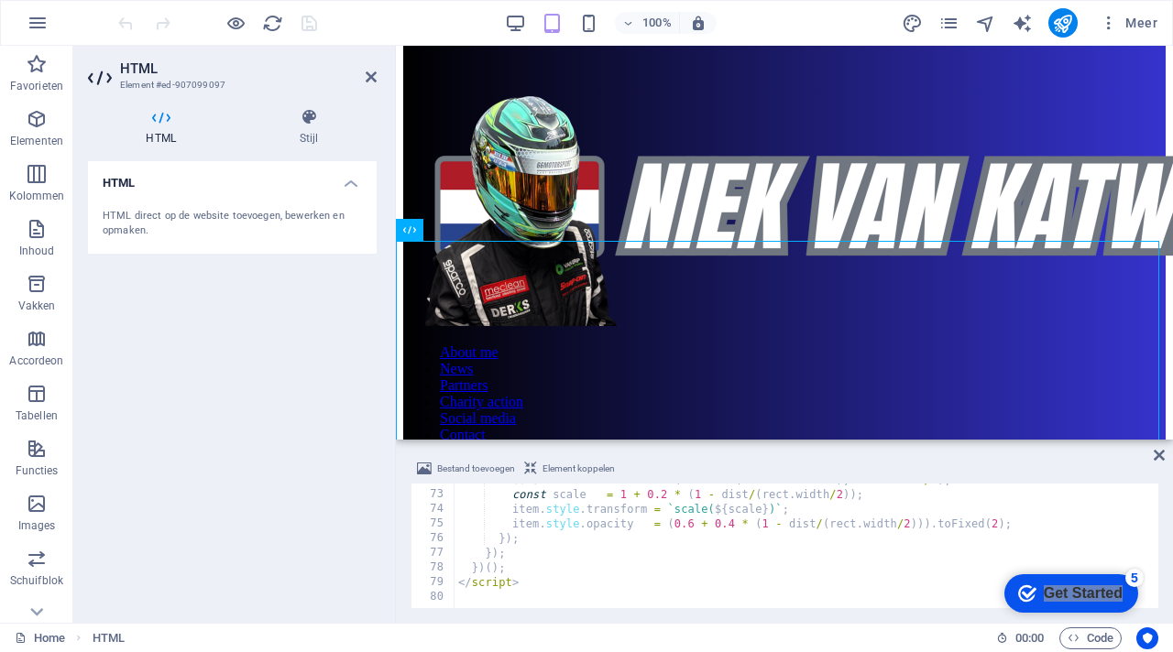
scroll to position [1052, 0]
click at [372, 80] on icon at bounding box center [371, 77] width 11 height 15
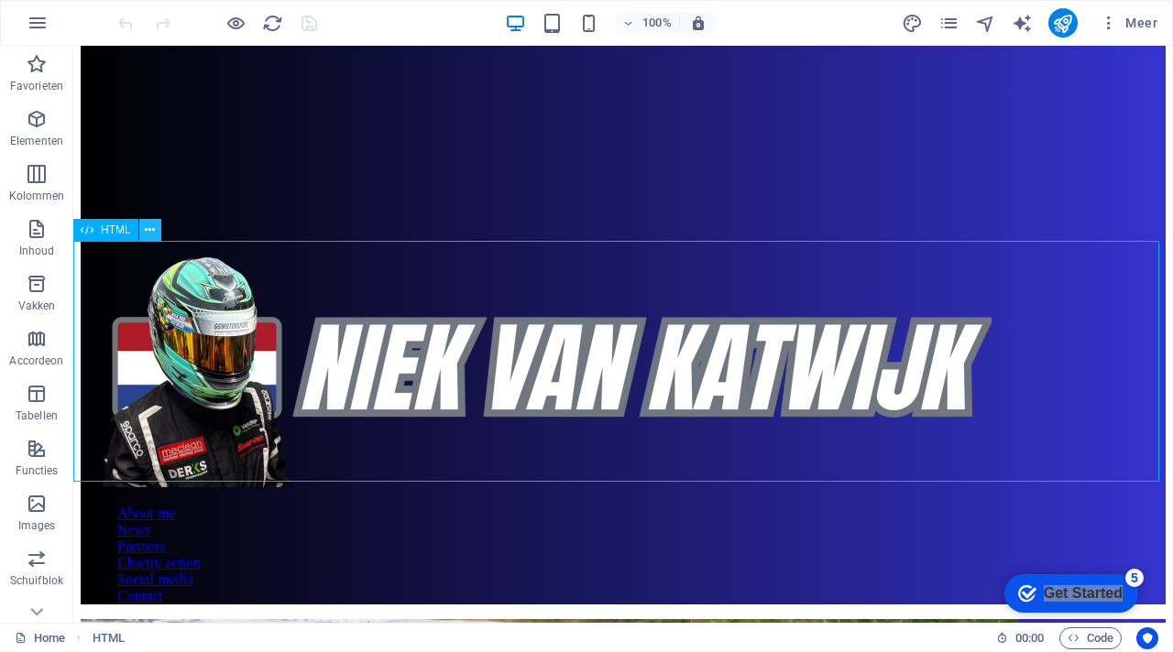
click at [155, 235] on button at bounding box center [150, 230] width 22 height 22
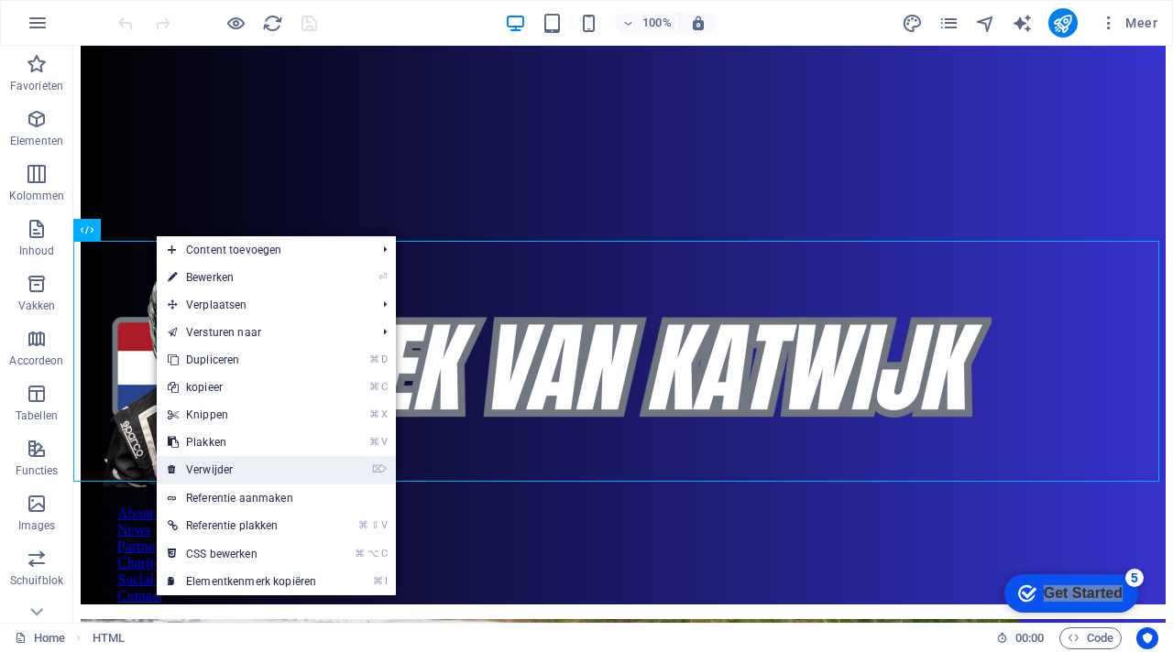
click at [226, 475] on link "⌦ Verwijder" at bounding box center [242, 469] width 170 height 27
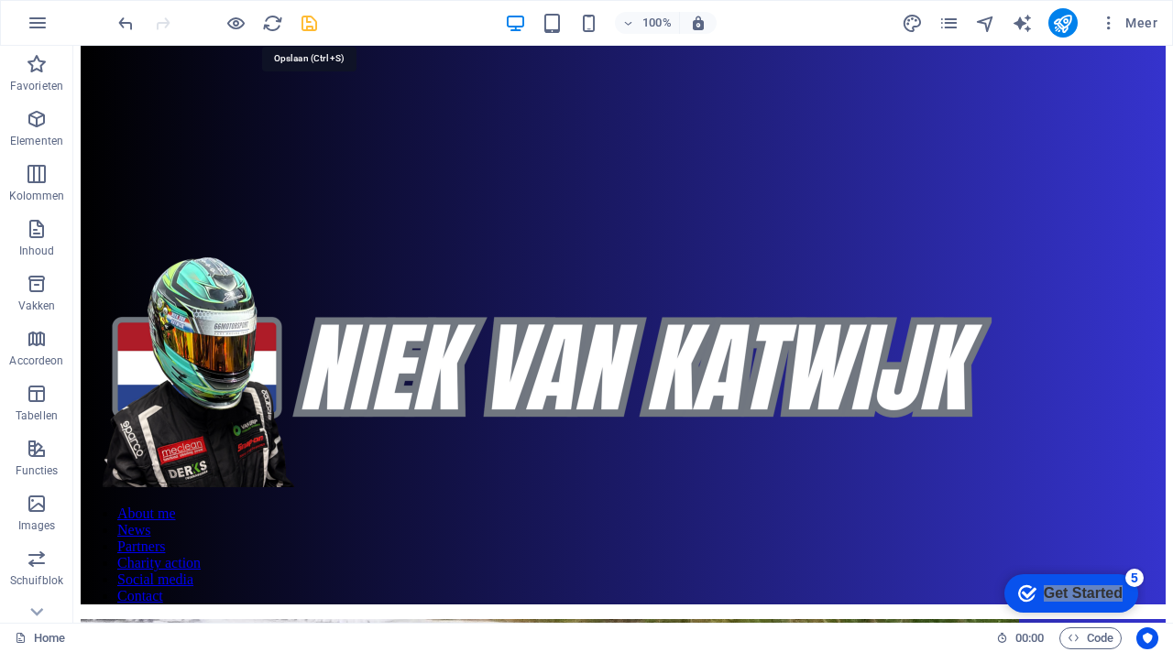
click at [310, 27] on icon "save" at bounding box center [309, 23] width 21 height 21
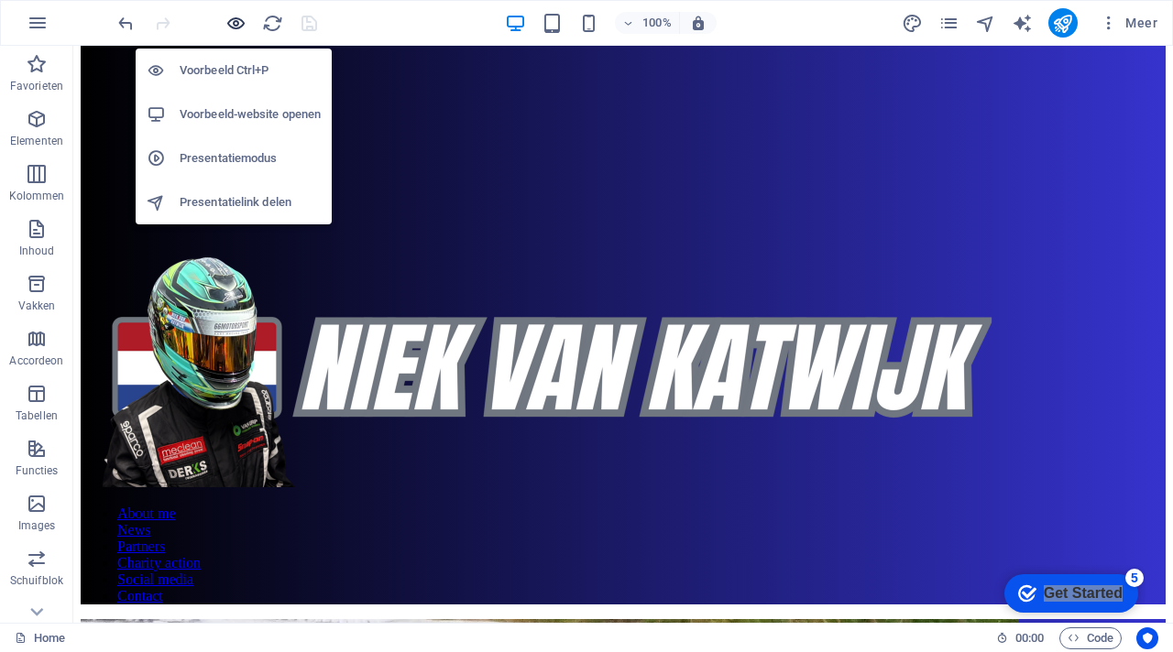
click at [232, 21] on icon "button" at bounding box center [235, 23] width 21 height 21
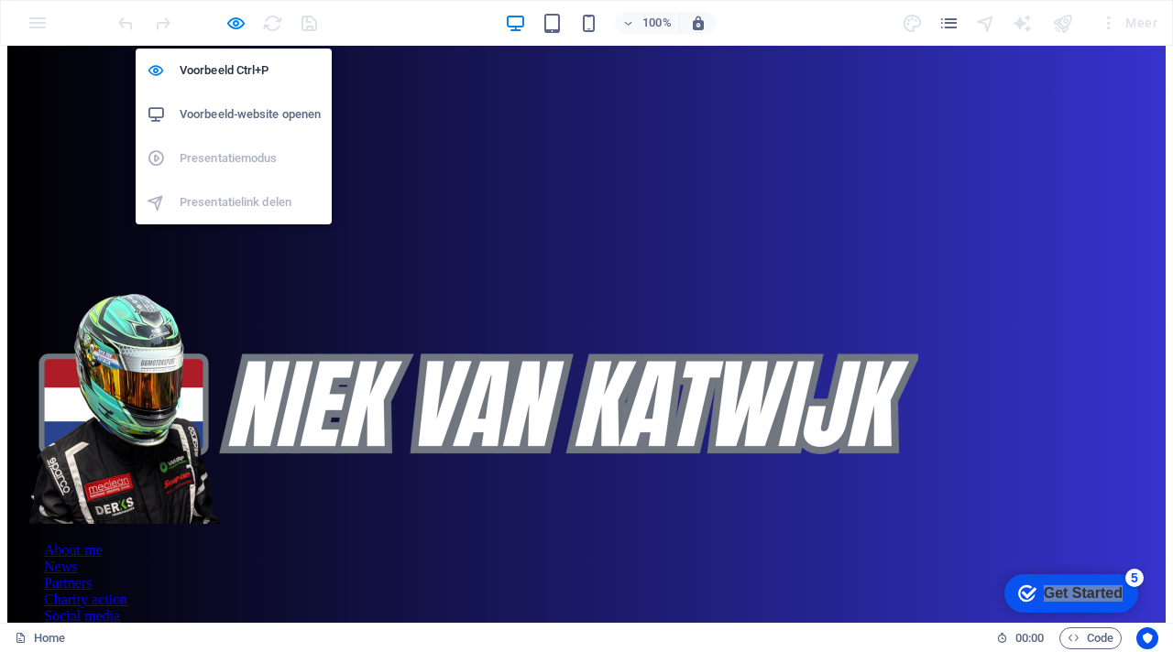
click at [262, 108] on h6 "Voorbeeld-website openen" at bounding box center [250, 115] width 141 height 22
